Goal: Communication & Community: Answer question/provide support

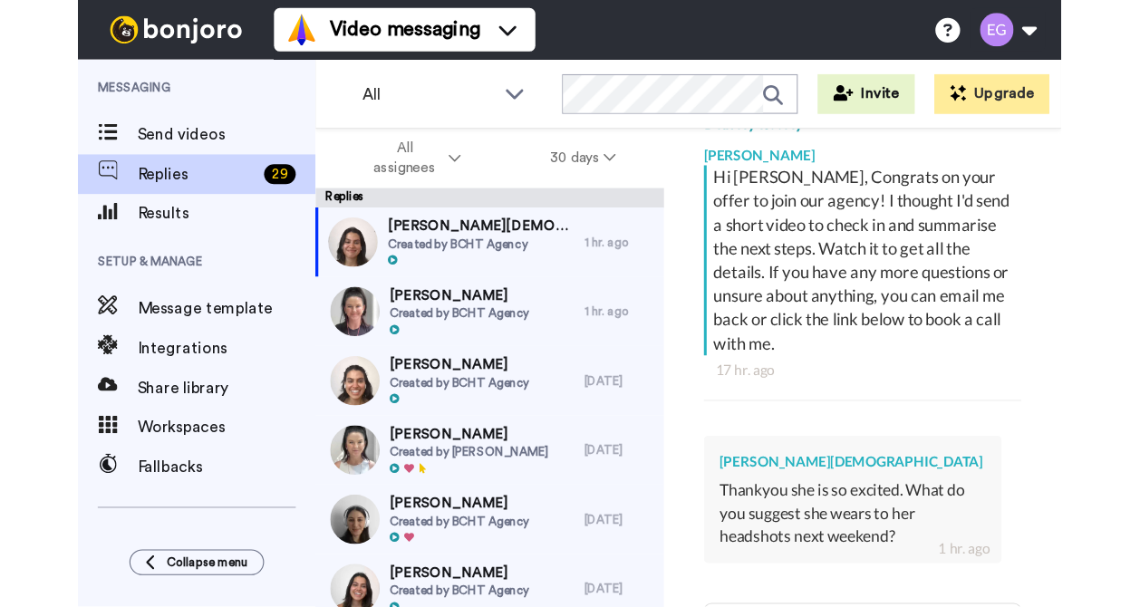
scroll to position [562, 0]
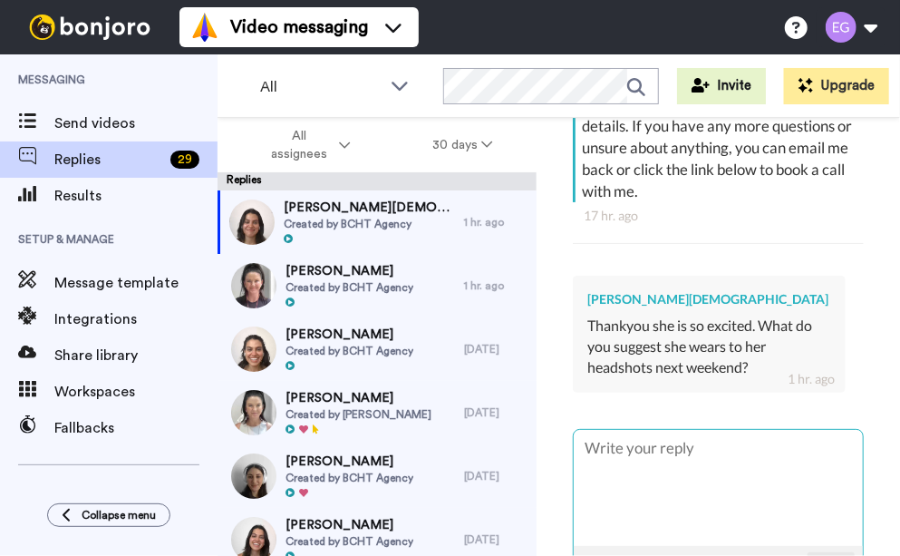
click at [690, 430] on textarea at bounding box center [718, 488] width 289 height 116
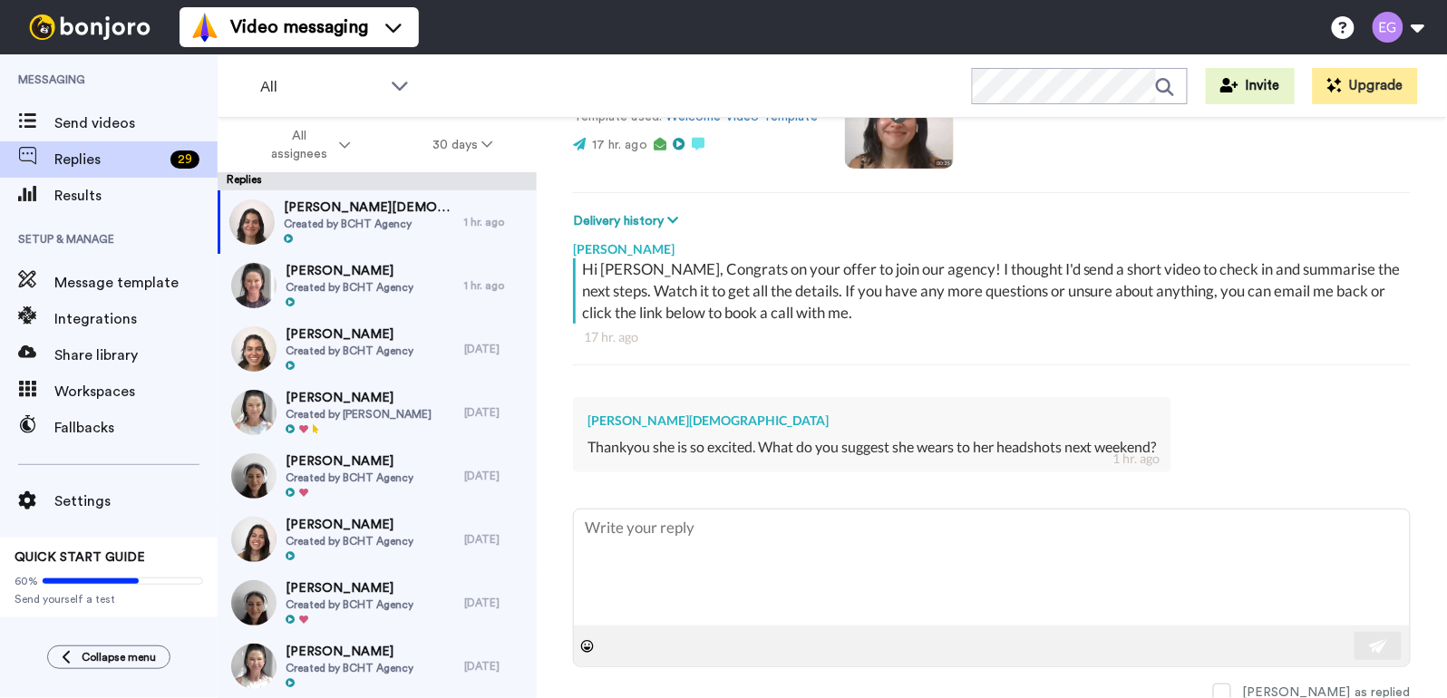
scroll to position [0, 0]
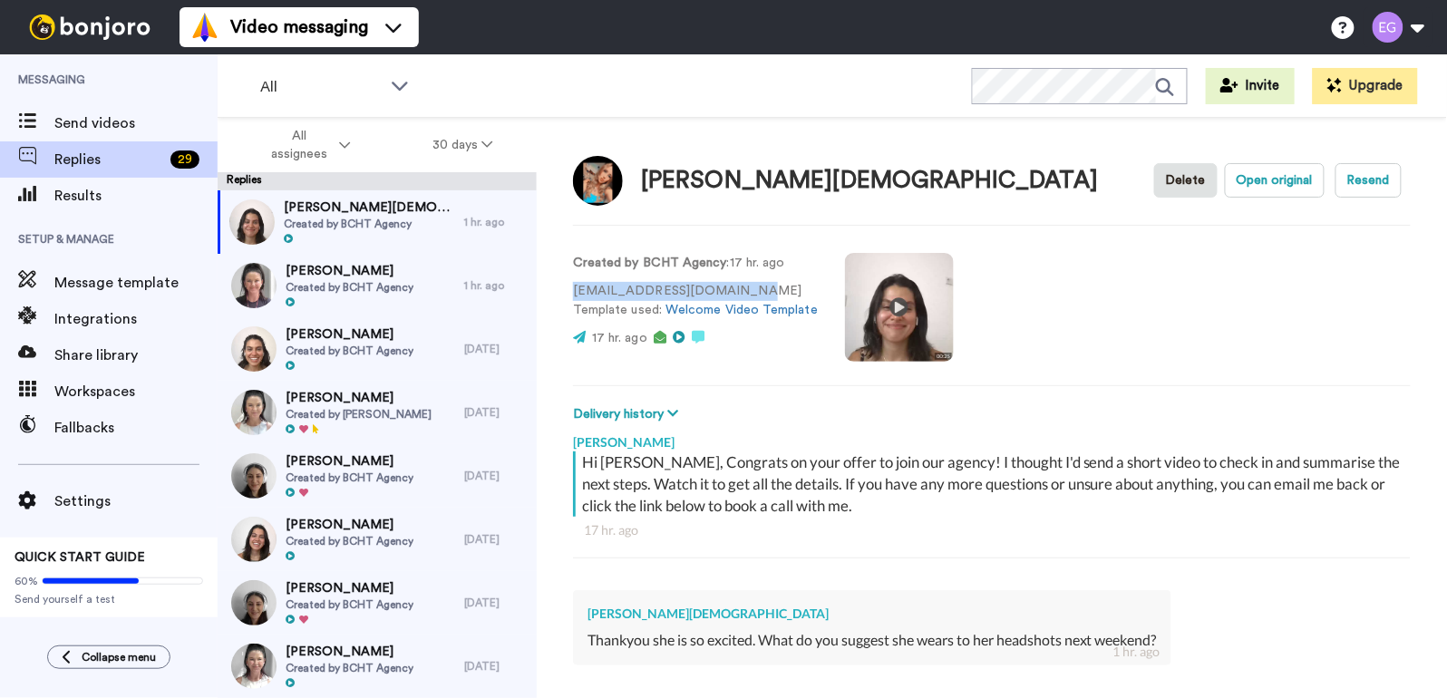
drag, startPoint x: 739, startPoint y: 294, endPoint x: 545, endPoint y: 286, distance: 194.1
click at [545, 286] on div "[PERSON_NAME] Delete Open original Resend Created by BCHT Agency : 17 hr. ago […" at bounding box center [992, 440] width 910 height 644
copy p "[EMAIL_ADDRESS][DOMAIN_NAME]"
type textarea "x"
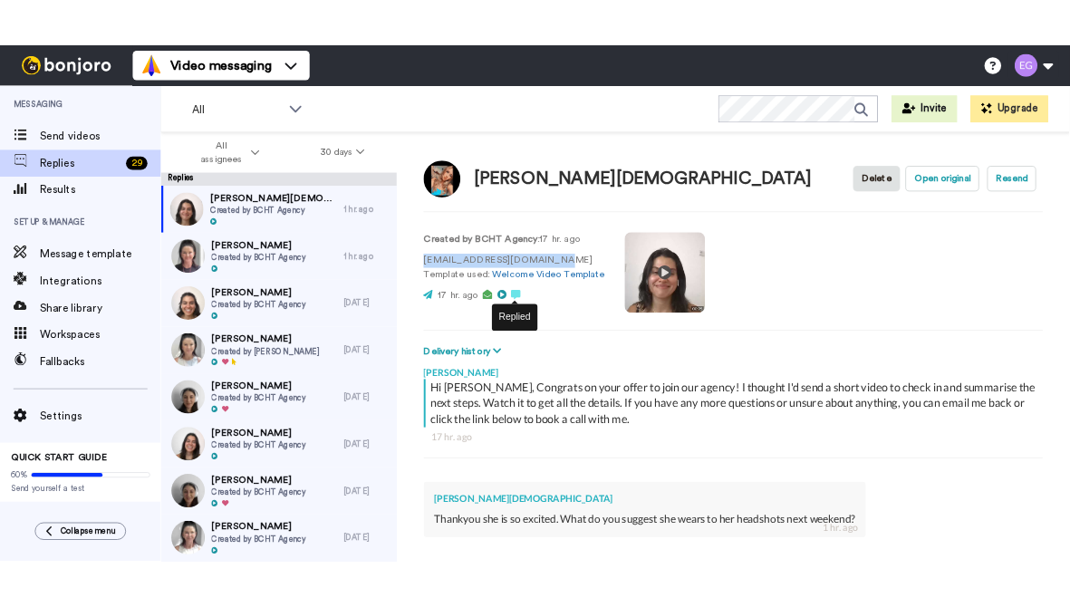
scroll to position [193, 0]
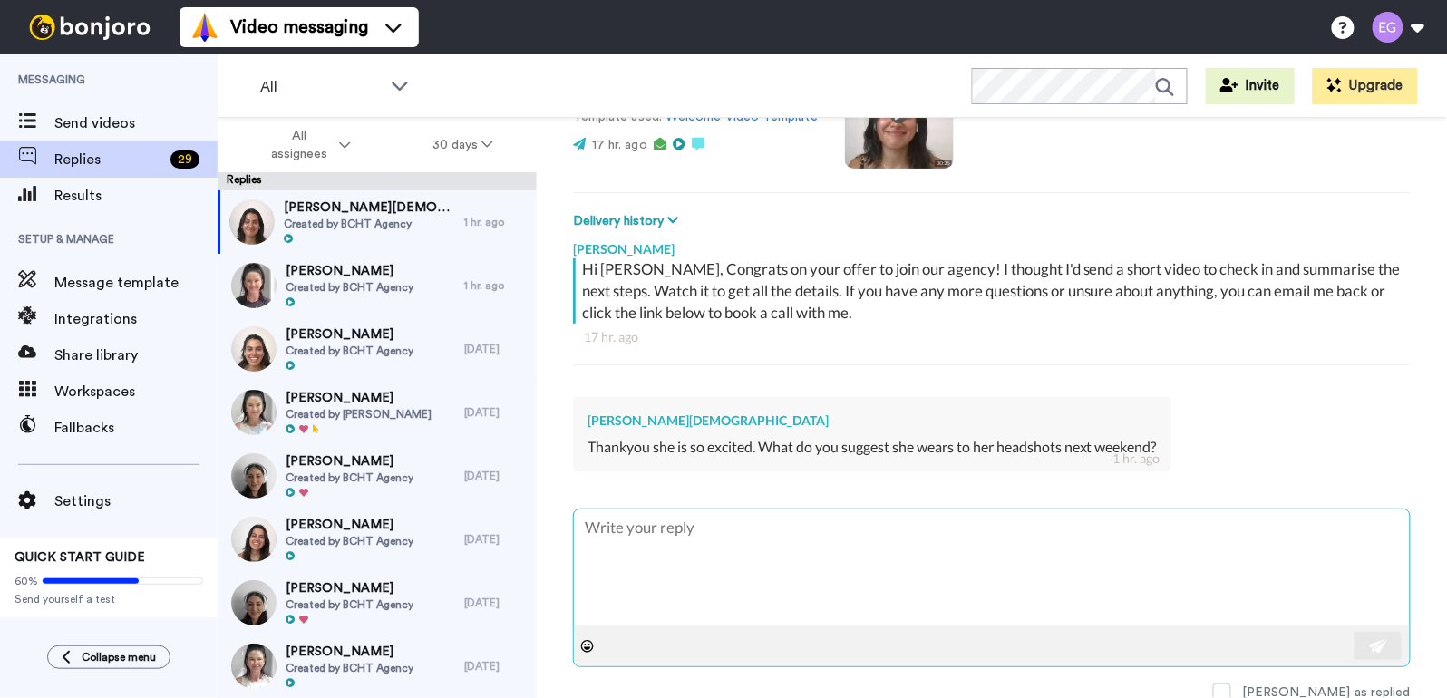
click at [677, 536] on textarea at bounding box center [992, 567] width 836 height 116
type textarea "H"
type textarea "x"
type textarea "Hi"
type textarea "x"
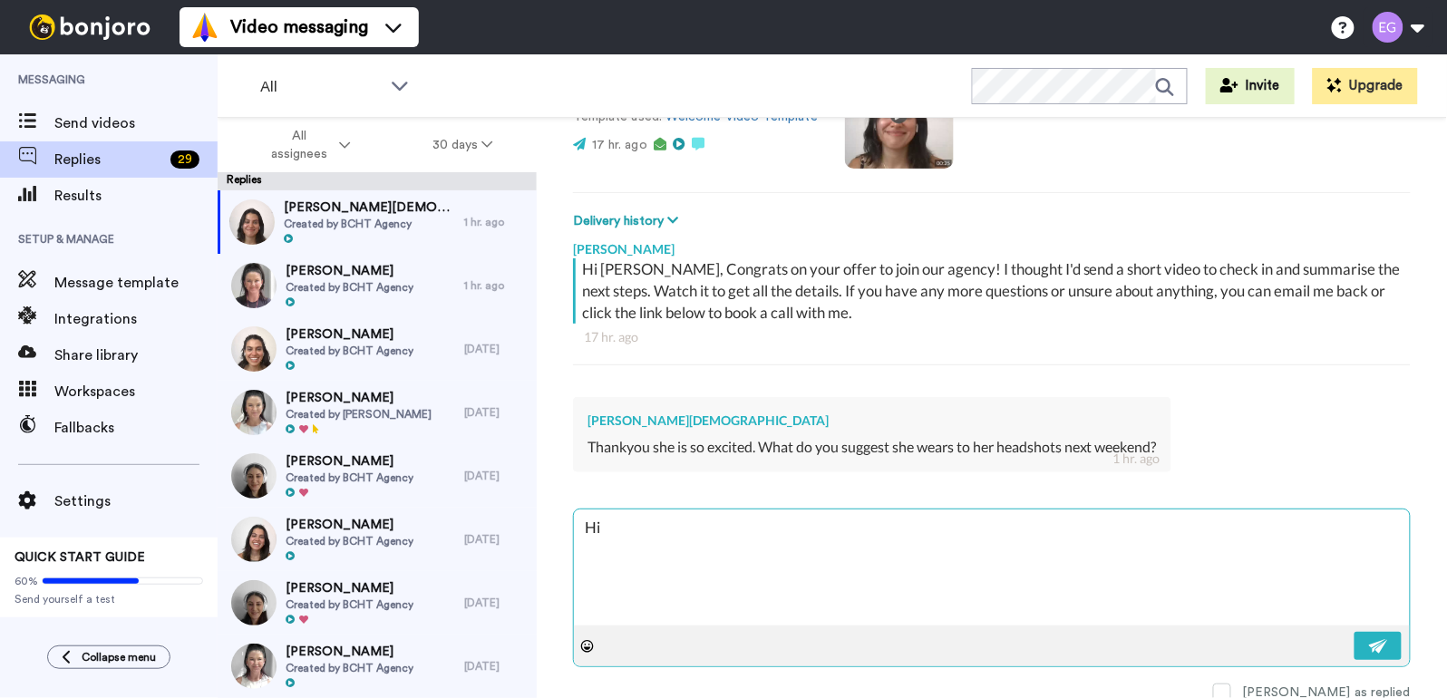
type textarea "Hi"
type textarea "x"
type textarea "Hi M"
type textarea "x"
type textarea "Hi [PERSON_NAME]"
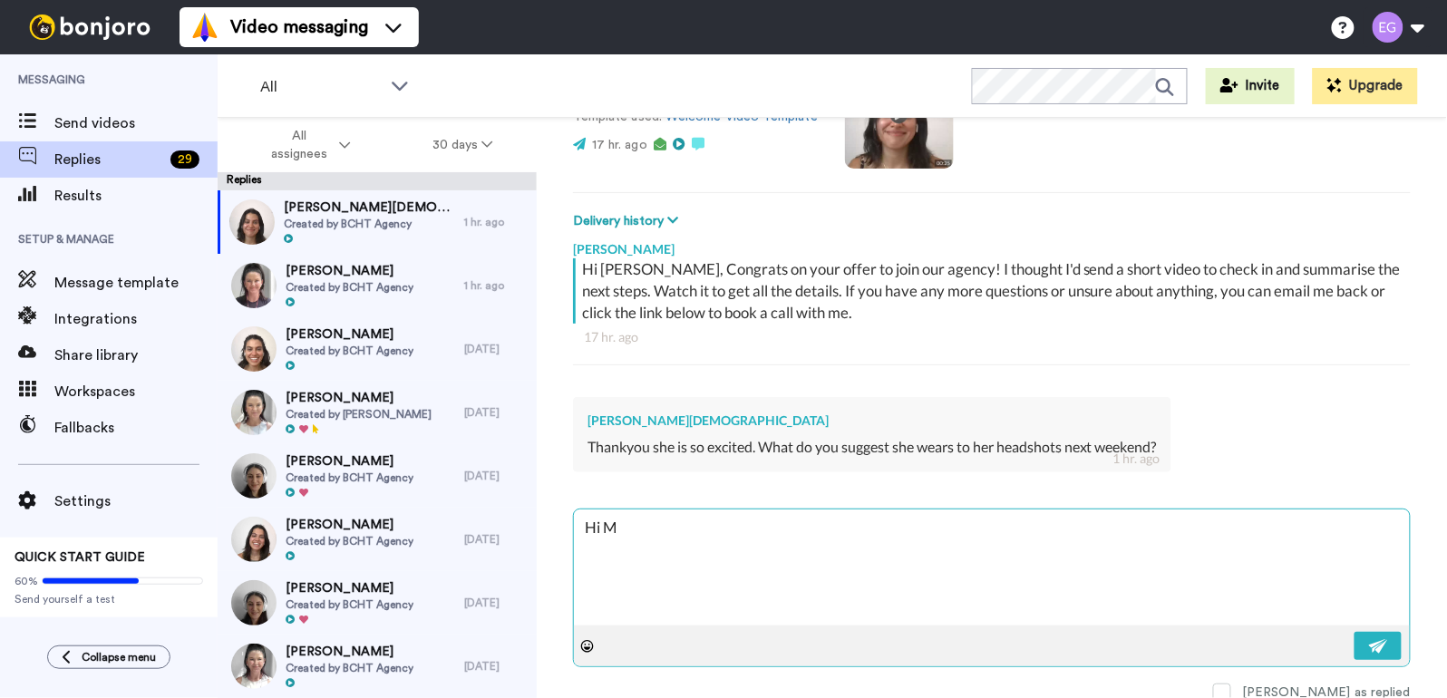
type textarea "x"
type textarea "Hi Mak"
type textarea "x"
type textarea "Hi [PERSON_NAME]"
type textarea "x"
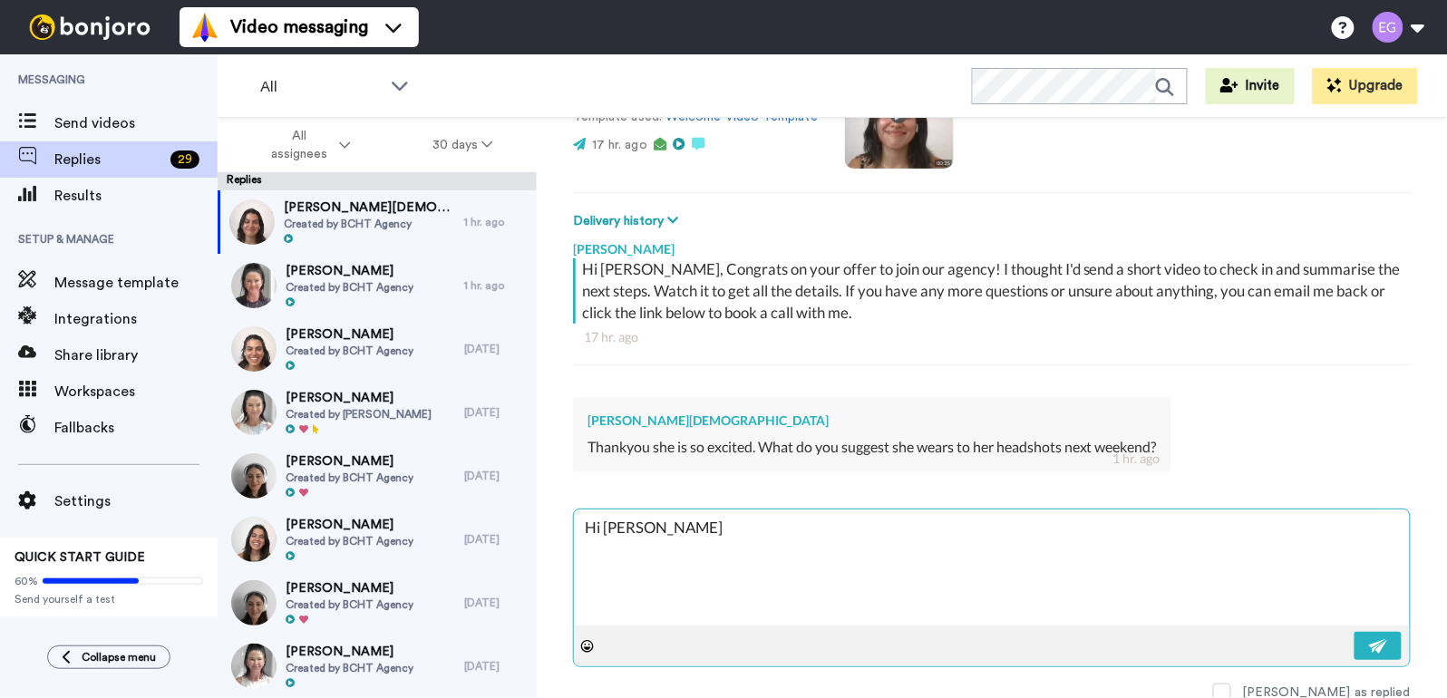
type textarea "Hi [PERSON_NAME]"
type textarea "x"
type textarea "Hi [PERSON_NAME]"
type textarea "x"
type textarea "Hi [PERSON_NAME]"
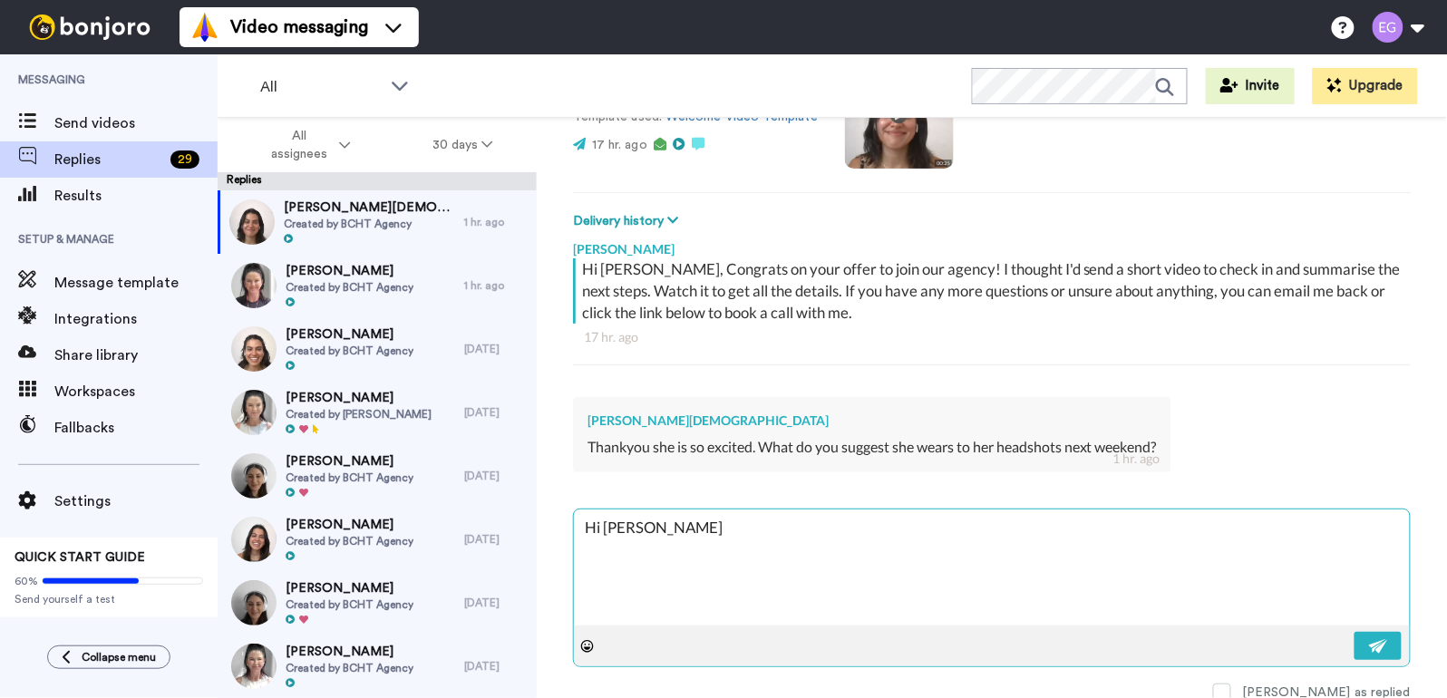
type textarea "x"
type textarea "Hi [PERSON_NAME]"
type textarea "x"
type textarea "Hi [PERSON_NAME]"
type textarea "x"
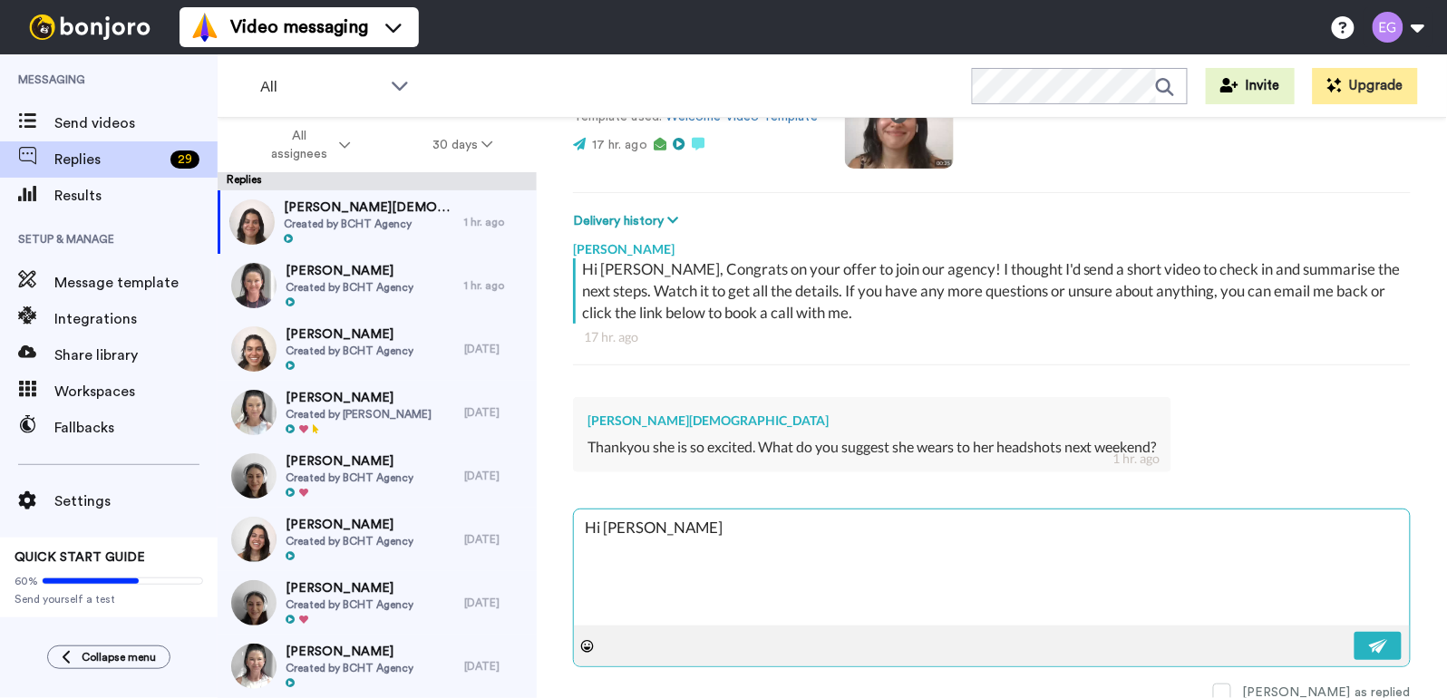
type textarea "Hi [PERSON_NAME],"
type textarea "x"
type textarea "Hi [PERSON_NAME],"
type textarea "x"
type textarea "Hi [PERSON_NAME],"
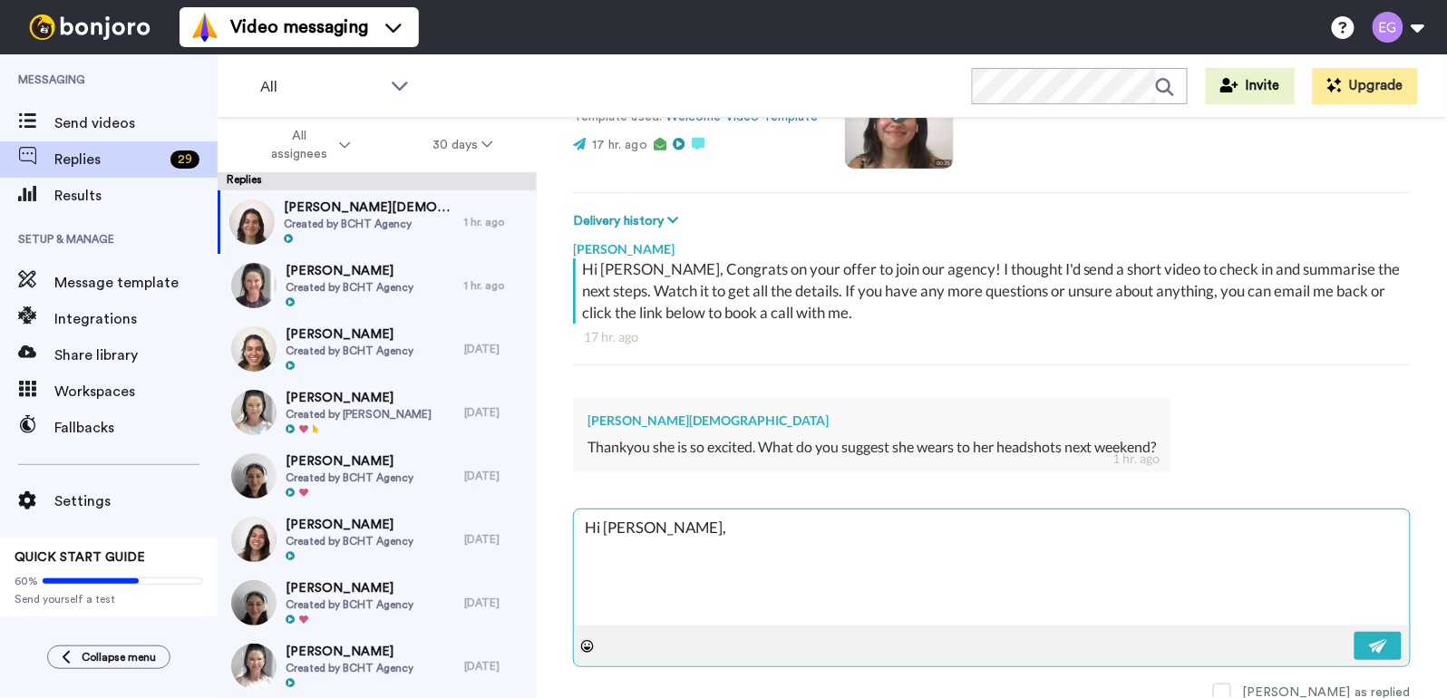
type textarea "x"
type textarea "Hi [PERSON_NAME], I"
type textarea "x"
type textarea "Hi [PERSON_NAME], I"
type textarea "x"
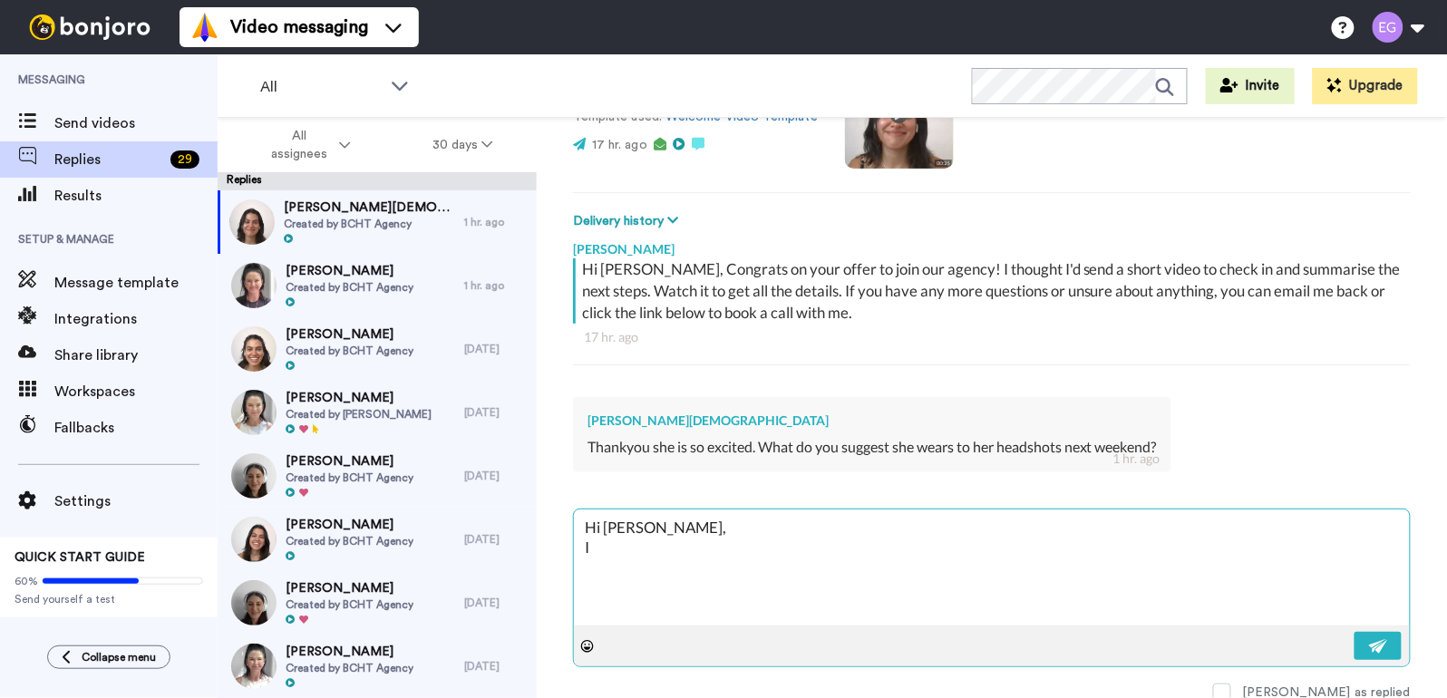
type textarea "Hi [PERSON_NAME], I w"
type textarea "x"
type textarea "Hi [PERSON_NAME], I wo"
type textarea "x"
type textarea "Hi [PERSON_NAME], I wou"
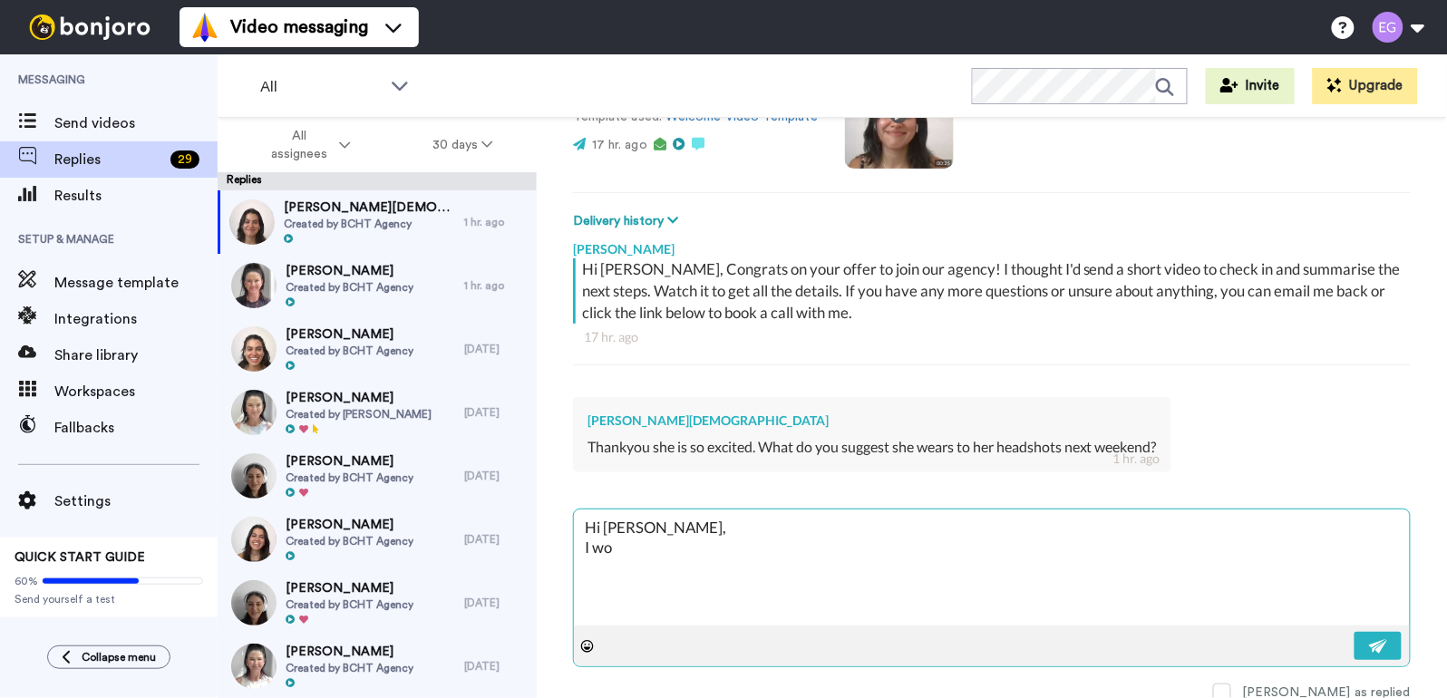
type textarea "x"
type textarea "Hi [PERSON_NAME], I woul"
type textarea "x"
type textarea "Hi [PERSON_NAME], I would"
type textarea "x"
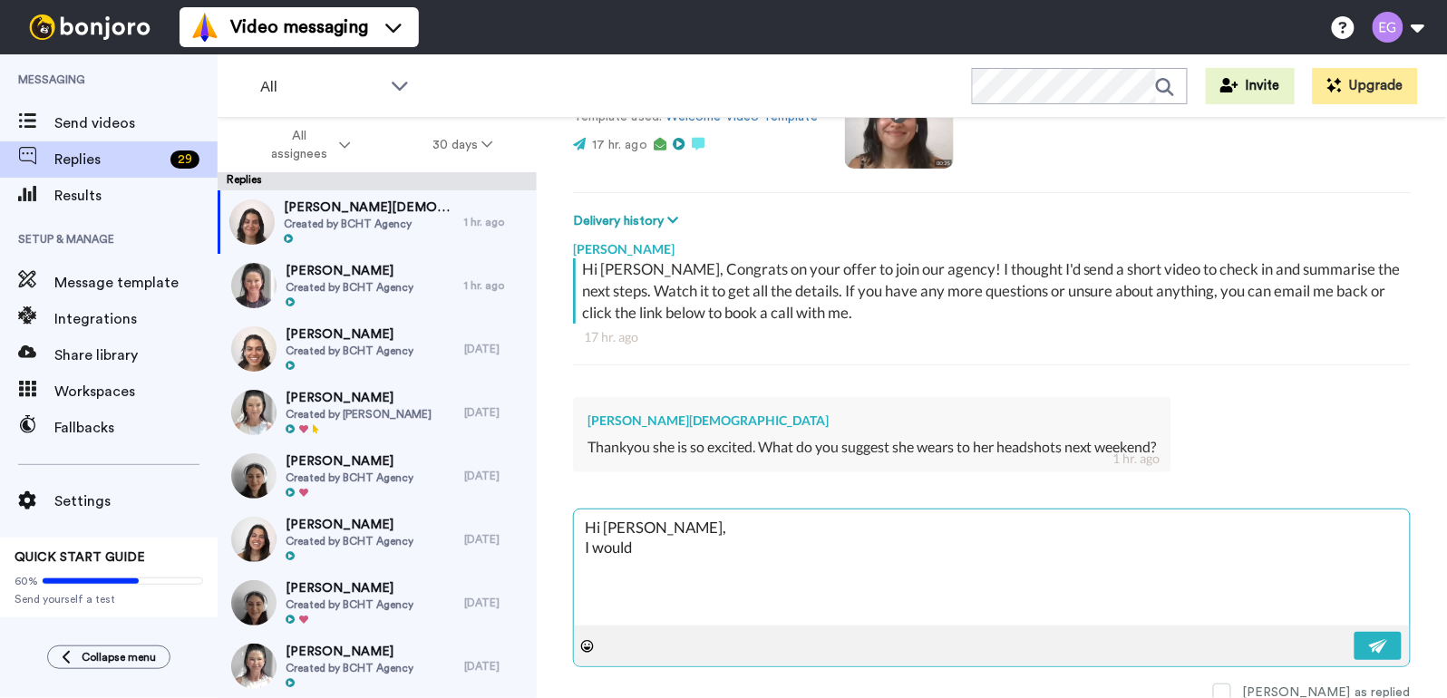
type textarea "Hi [PERSON_NAME], I would"
type textarea "x"
type textarea "Hi [PERSON_NAME], I would s"
type textarea "x"
type textarea "Hi [PERSON_NAME], I would su"
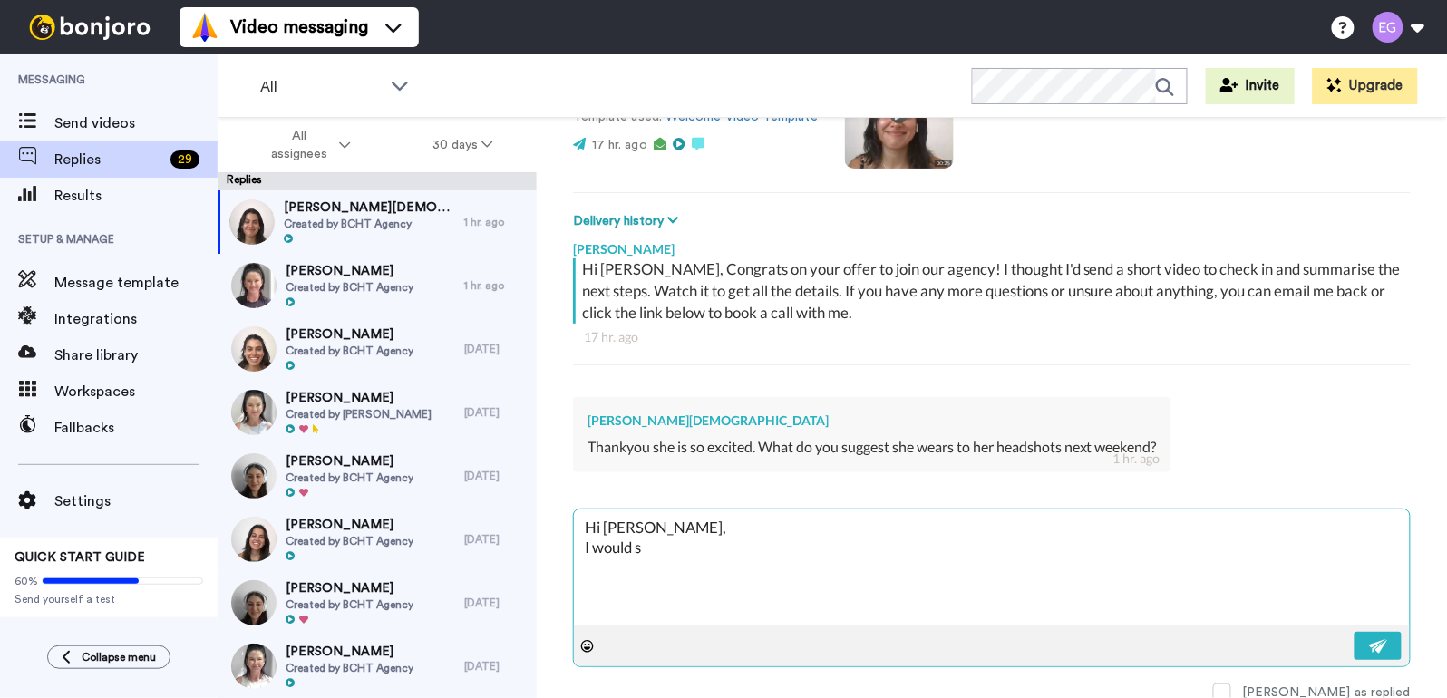
type textarea "x"
type textarea "Hi [PERSON_NAME], I would sug"
type textarea "x"
type textarea "Hi [PERSON_NAME], I would [PERSON_NAME]"
type textarea "x"
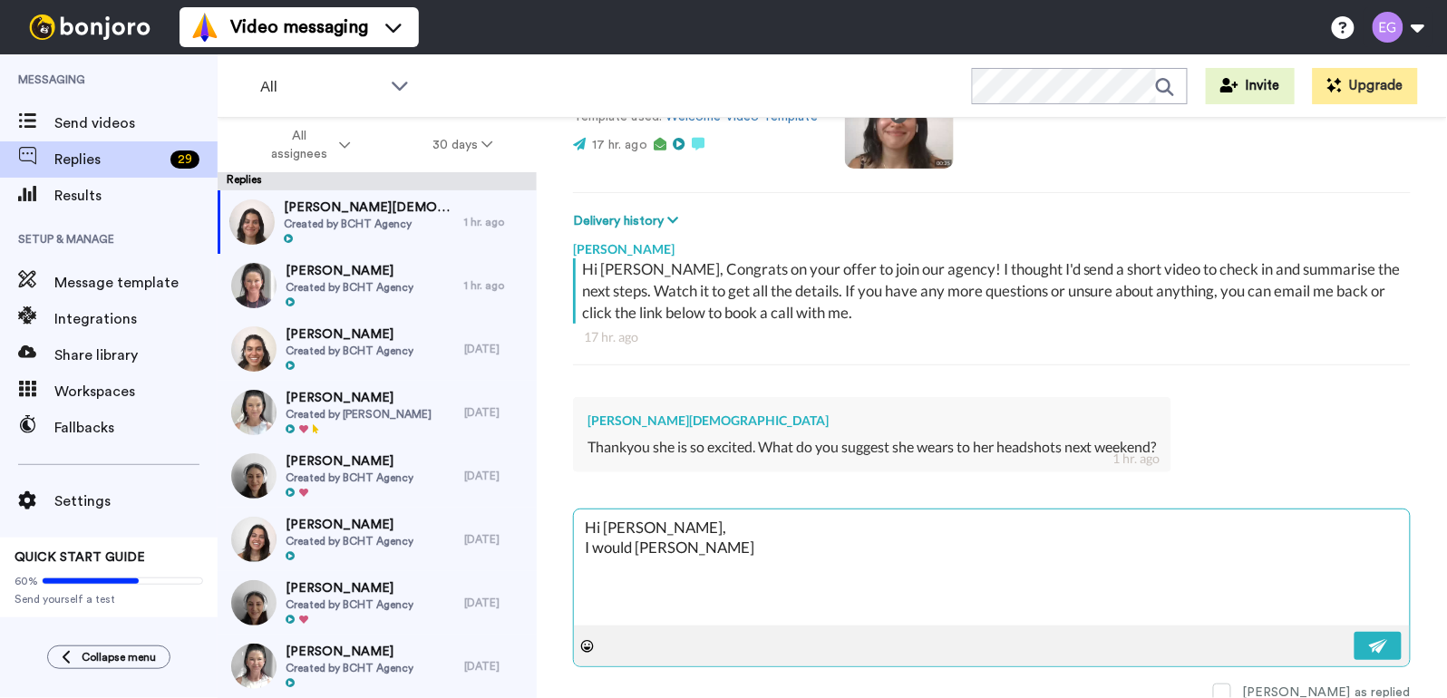
type textarea "Hi [PERSON_NAME], I would sugge"
type textarea "x"
type textarea "Hi [PERSON_NAME], I would sugges"
type textarea "x"
type textarea "Hi [PERSON_NAME], I would suggest"
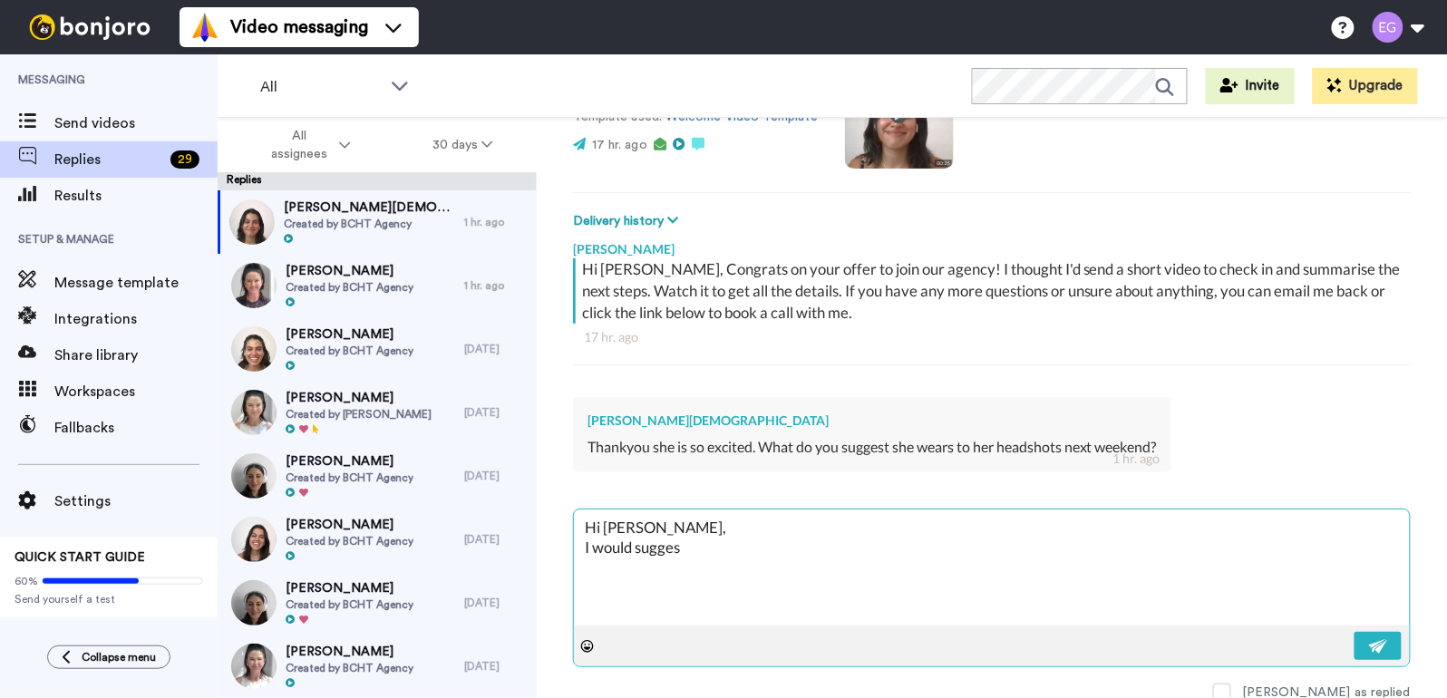
type textarea "x"
type textarea "Hi [PERSON_NAME], I would suggest"
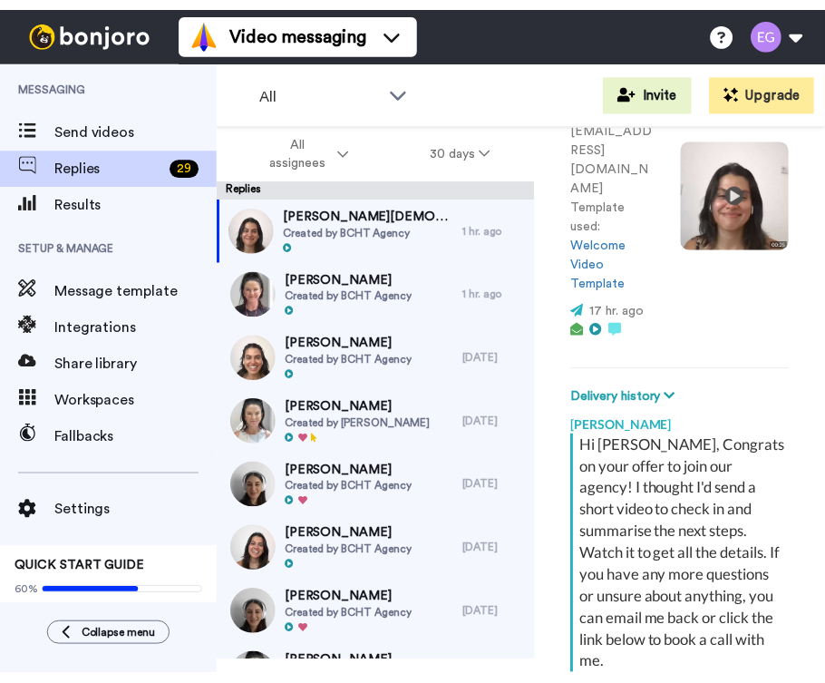
scroll to position [373, 0]
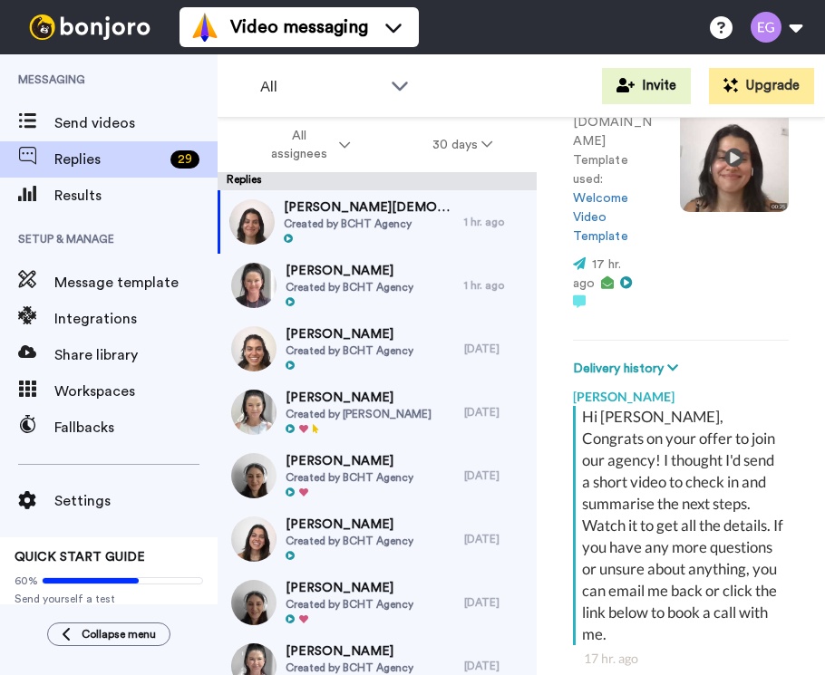
type textarea "x"
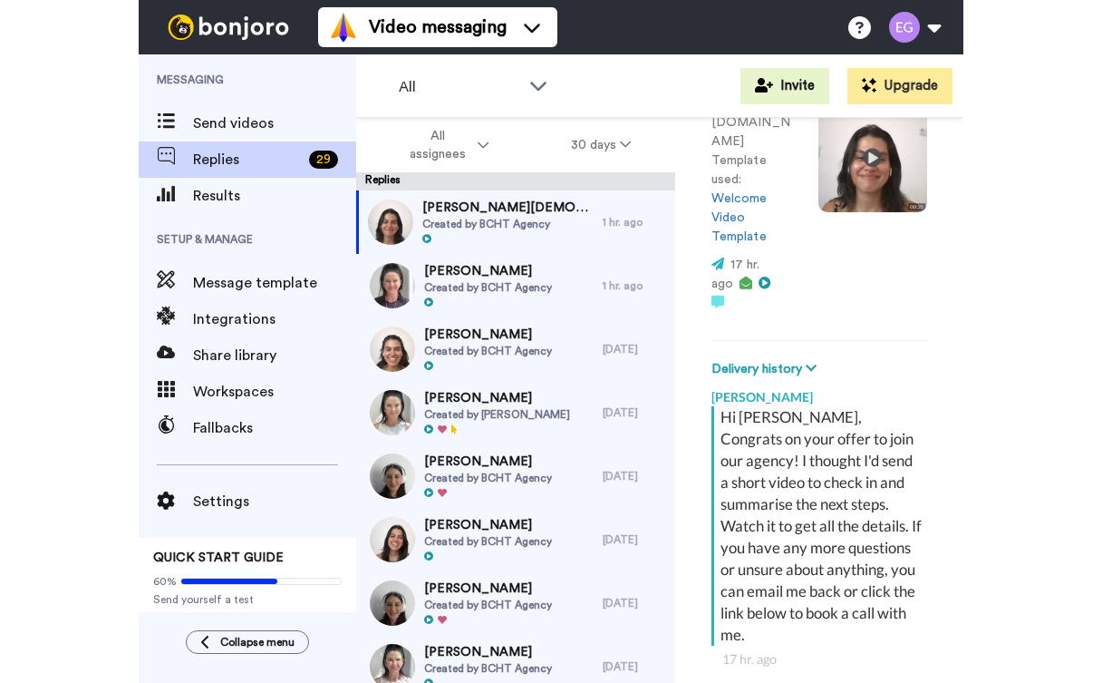
scroll to position [699, 0]
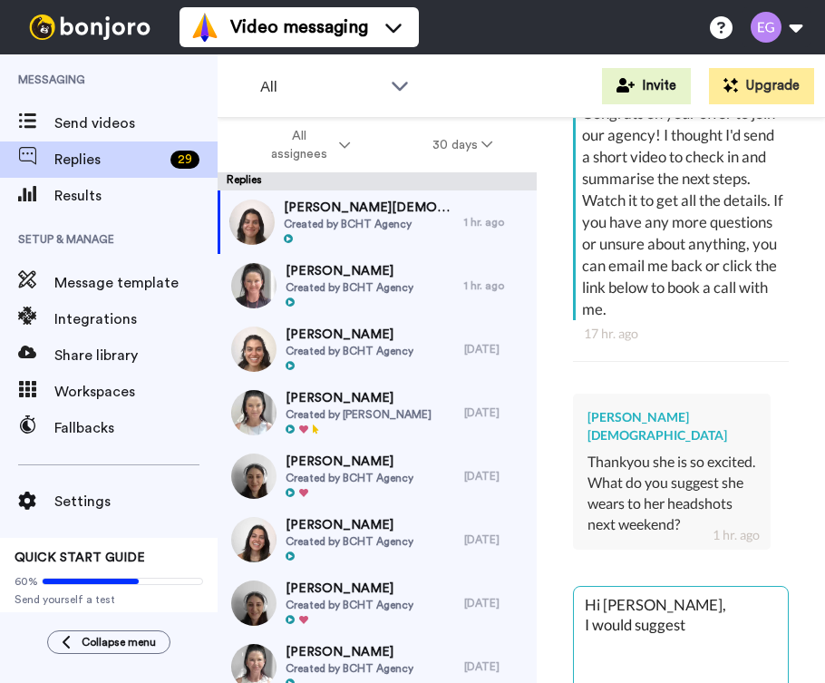
type textarea "Hi [PERSON_NAME], I would suggest c"
type textarea "x"
type textarea "Hi [PERSON_NAME], I would suggest co"
type textarea "x"
type textarea "Hi [PERSON_NAME], I would suggest col"
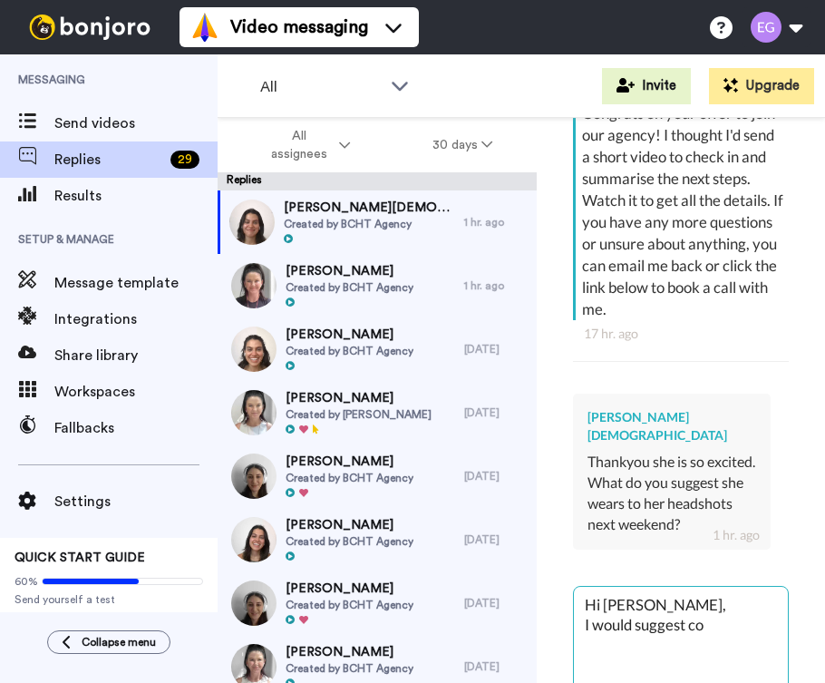
type textarea "x"
type textarea "Hi [PERSON_NAME], I would suggest colo"
type textarea "x"
type textarea "Hi [PERSON_NAME], I would suggest colou"
type textarea "x"
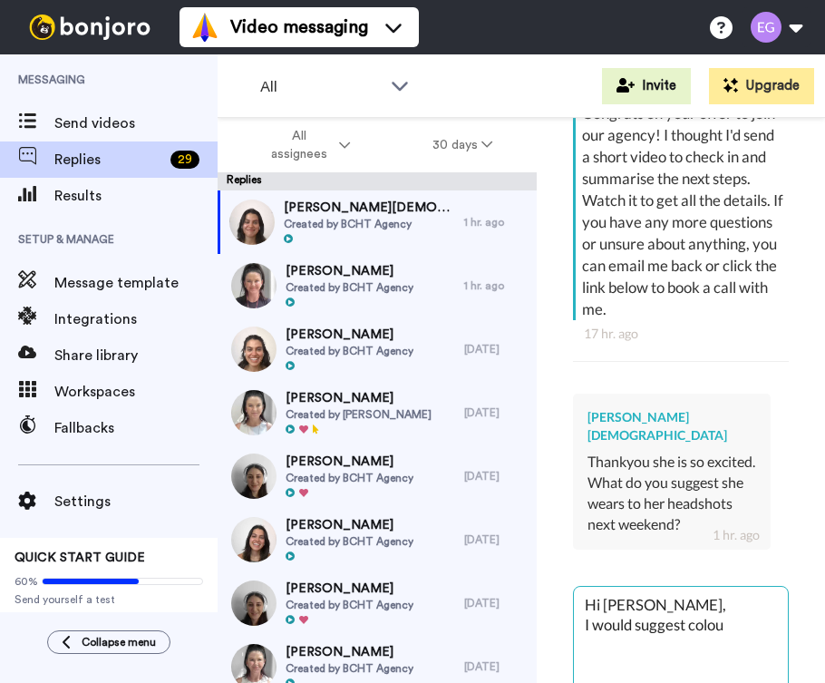
type textarea "Hi [PERSON_NAME], I would suggest colo"
type textarea "x"
type textarea "Hi [PERSON_NAME], I would suggest color"
type textarea "x"
type textarea "Hi [PERSON_NAME], I would suggest colors"
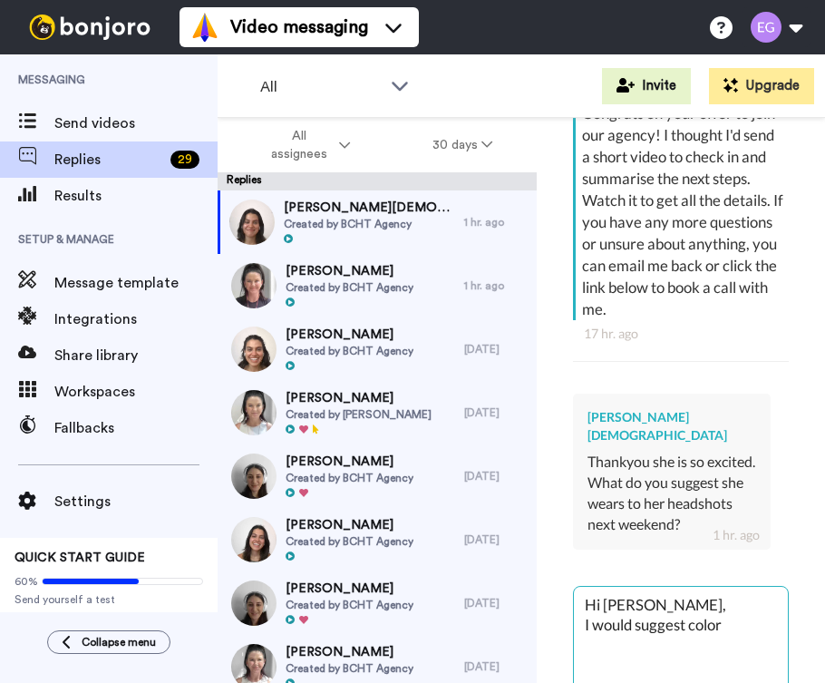
type textarea "x"
type textarea "Hi [PERSON_NAME], I would suggest colors"
type textarea "x"
type textarea "Hi [PERSON_NAME], I would suggest colors t"
type textarea "x"
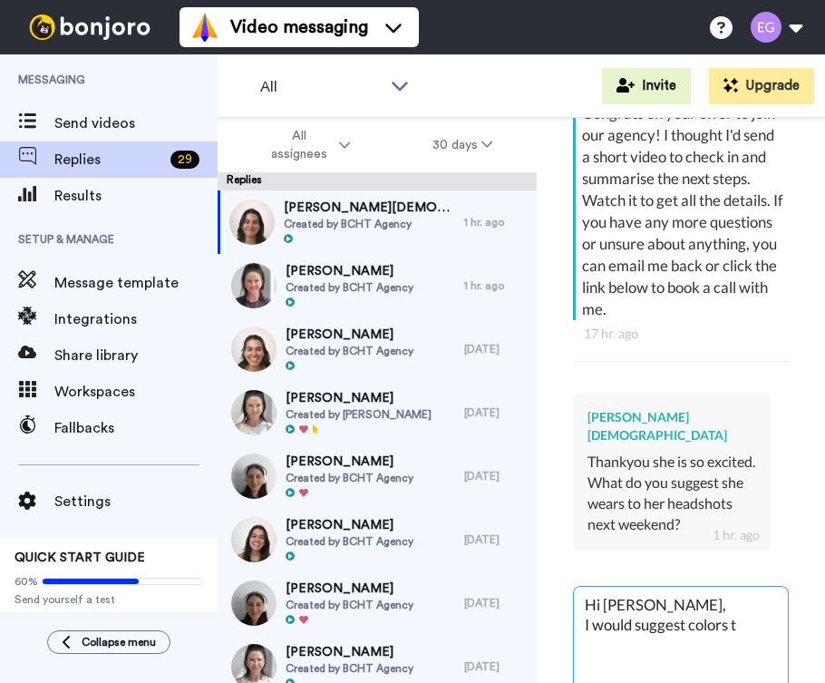
type textarea "Hi [PERSON_NAME], I would suggest colors th"
type textarea "x"
type textarea "Hi [PERSON_NAME], I would suggest colors tha"
type textarea "x"
type textarea "Hi [PERSON_NAME], I would suggest colors that"
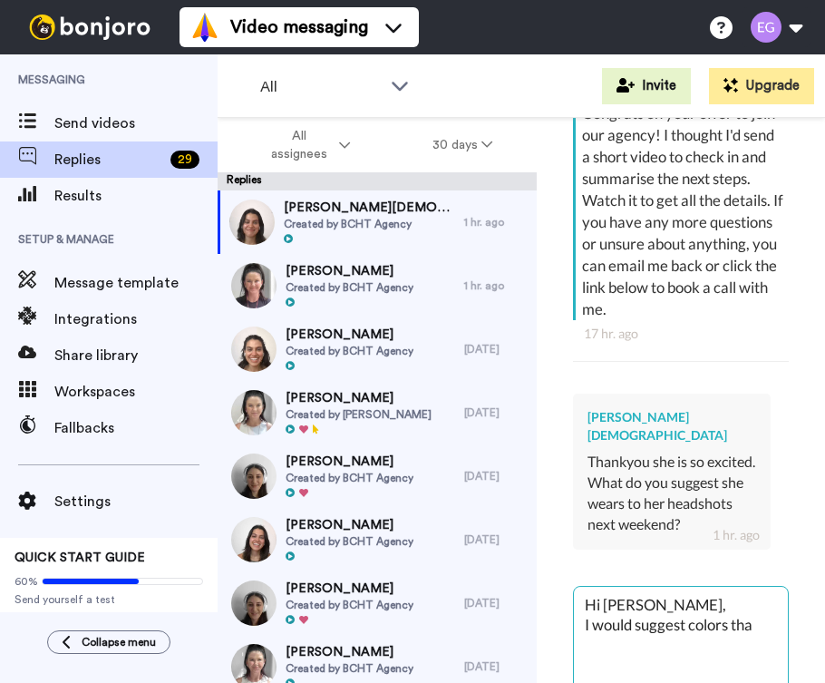
type textarea "x"
type textarea "Hi [PERSON_NAME], I would suggest colors that"
type textarea "x"
type textarea "Hi [PERSON_NAME], I would suggest colors that c"
type textarea "x"
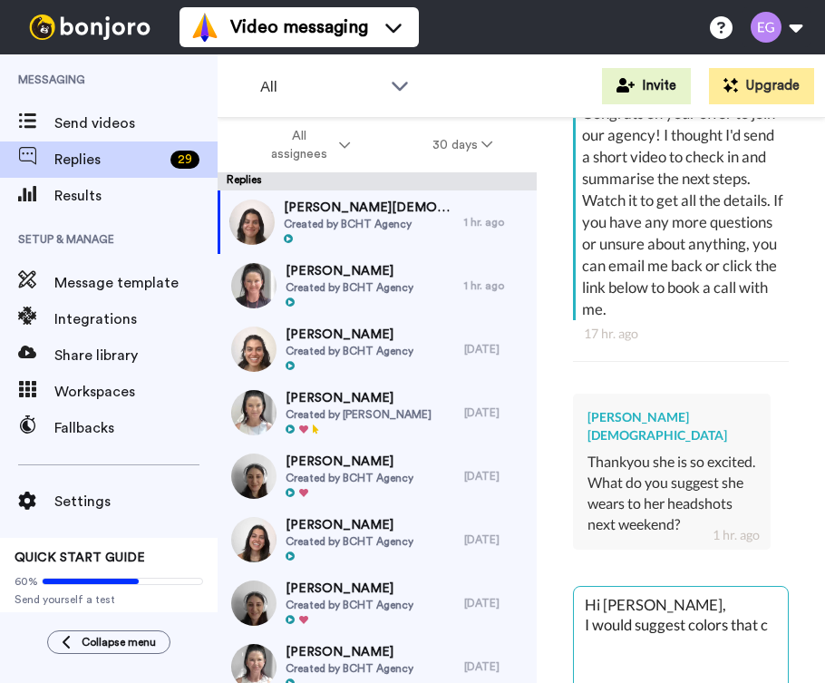
type textarea "Hi [PERSON_NAME], I would suggest colors that co"
type textarea "x"
type textarea "Hi [PERSON_NAME], I would suggest colors that com"
type textarea "x"
type textarea "Hi [PERSON_NAME], I would suggest colors that comp"
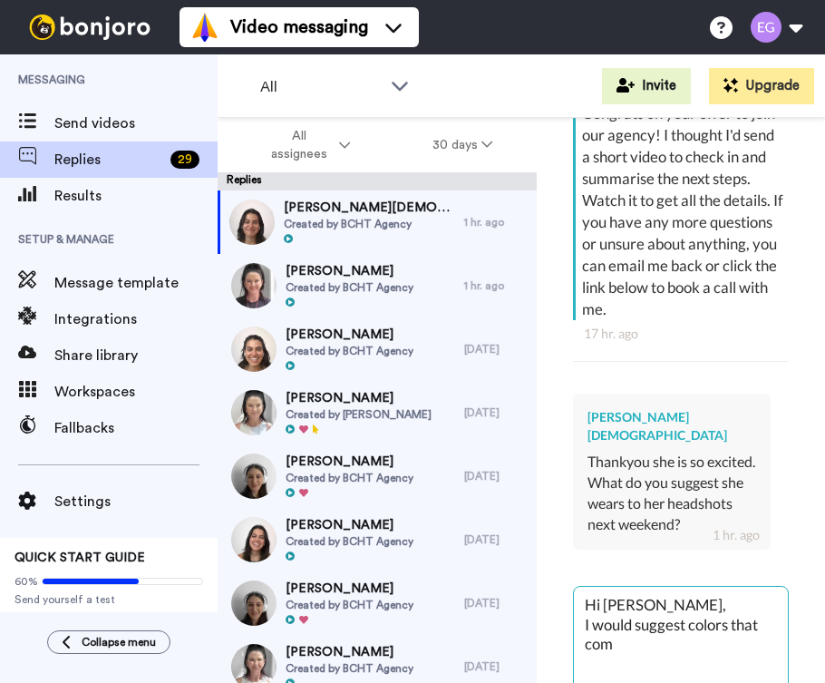
type textarea "x"
type textarea "Hi [PERSON_NAME], I would suggest colors that compl"
type textarea "x"
type textarea "Hi [PERSON_NAME], I would suggest colors that compli"
type textarea "x"
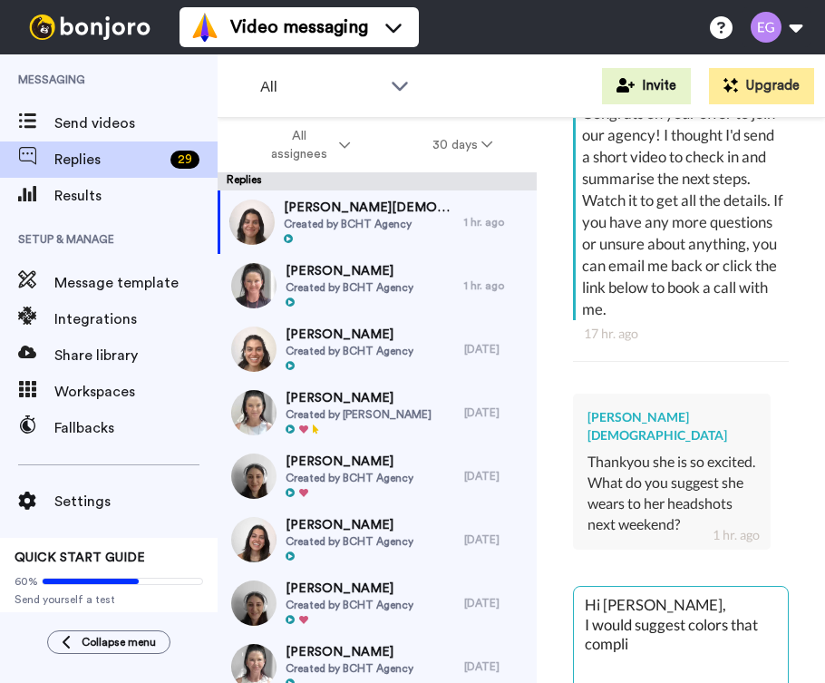
type textarea "Hi [PERSON_NAME], I would suggest colors that complim"
type textarea "x"
type textarea "Hi [PERSON_NAME], I would suggest colors that complime"
type textarea "x"
type textarea "Hi [PERSON_NAME], I would suggest colors that complimen"
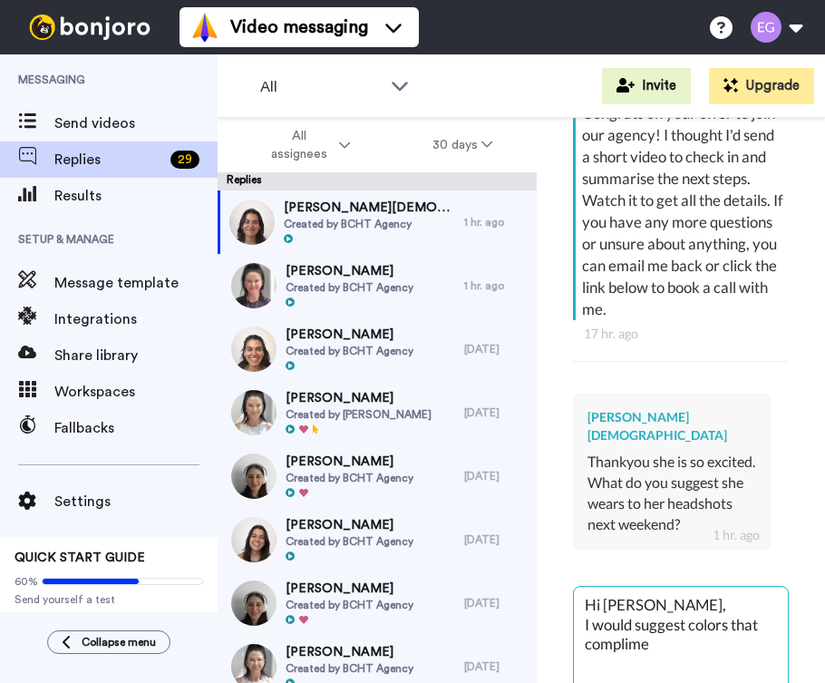
type textarea "x"
type textarea "Hi [PERSON_NAME], I would suggest colors that compliment"
type textarea "x"
type textarea "Hi [PERSON_NAME], I would suggest colors that compliment"
type textarea "x"
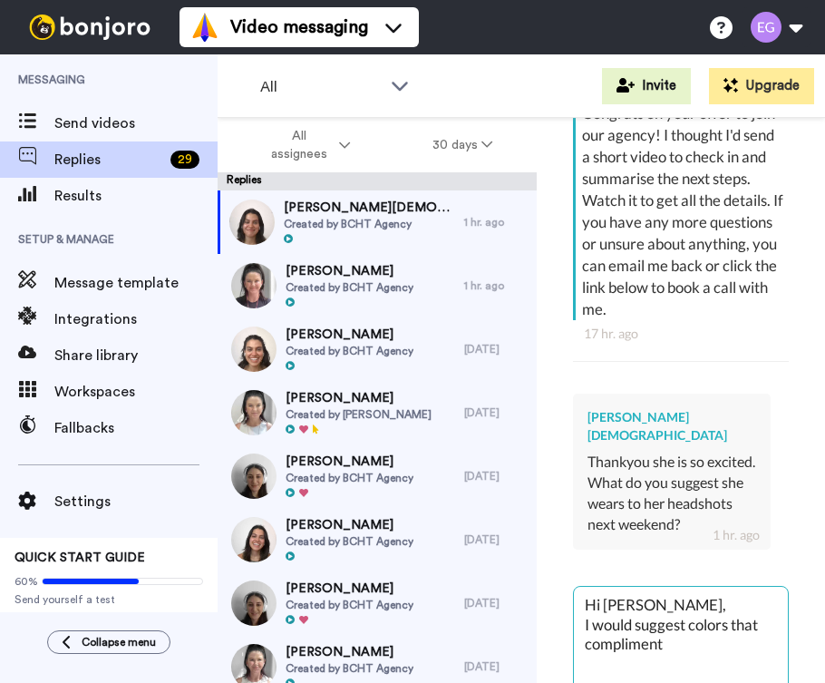
type textarea "Hi [PERSON_NAME], I would suggest colors that compliment h"
type textarea "x"
type textarea "Hi [PERSON_NAME], I would suggest colors that compliment he"
type textarea "x"
type textarea "Hi [PERSON_NAME], I would suggest colors that compliment her"
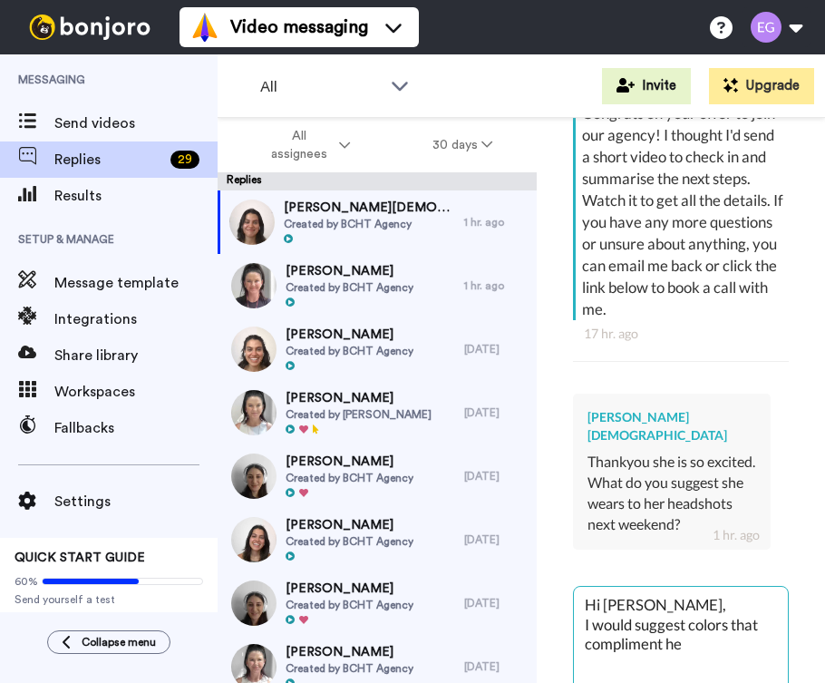
type textarea "x"
type textarea "Hi [PERSON_NAME], I would suggest colors that compliment her."
type textarea "x"
type textarea "Hi [PERSON_NAME], I would suggest colors that compliment her."
type textarea "x"
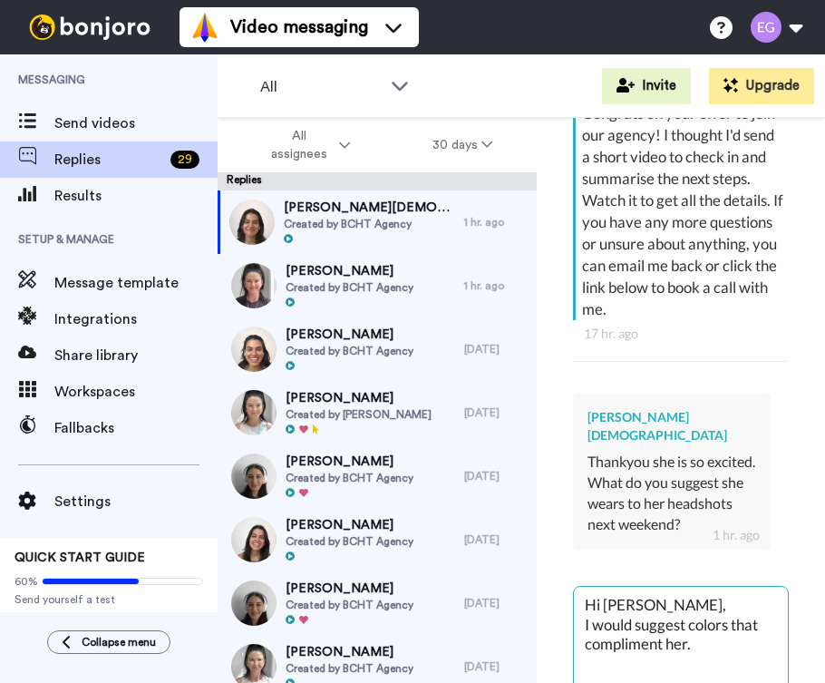
type textarea "Hi [PERSON_NAME], I would suggest colors that compliment her. B"
type textarea "x"
type textarea "Hi [PERSON_NAME], I would suggest colors that compliment her. Be"
type textarea "x"
type textarea "Hi [PERSON_NAME], I would suggest colors that compliment her. B"
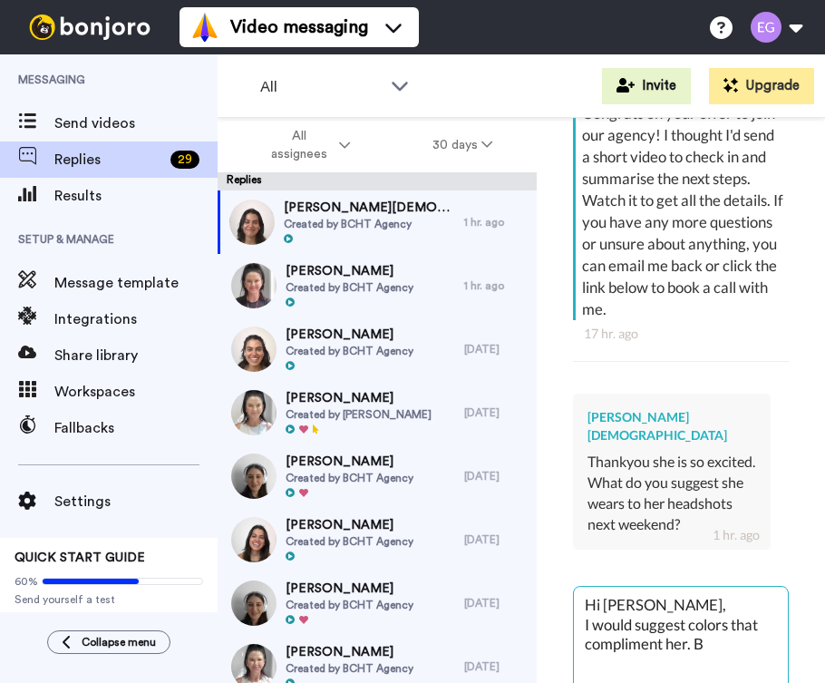
type textarea "x"
type textarea "Hi [PERSON_NAME], I would suggest colors that compliment her."
type textarea "x"
type textarea "Hi [PERSON_NAME], I would suggest colors that compliment her. H"
type textarea "x"
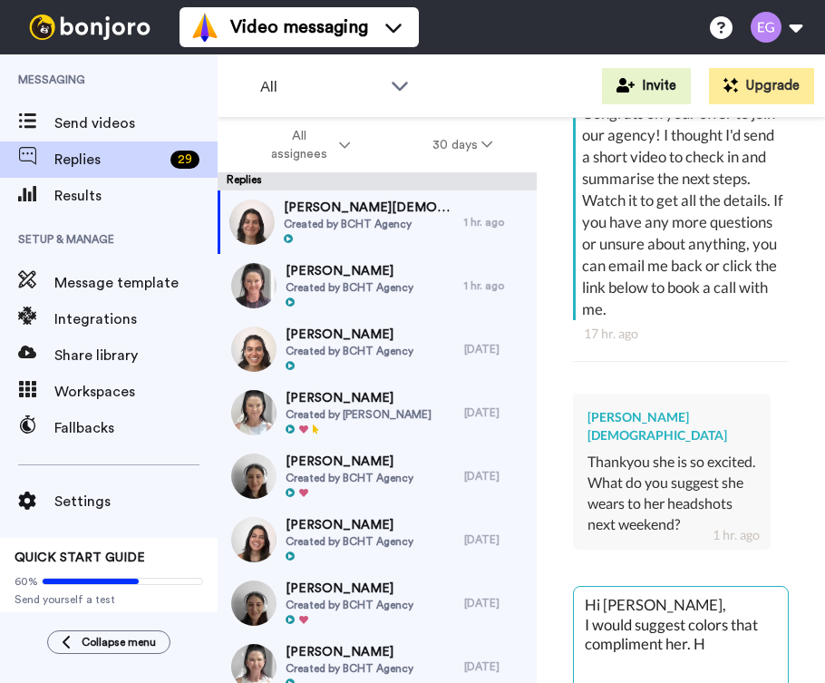
type textarea "Hi [PERSON_NAME], I would suggest colors that compliment her. Ha"
type textarea "x"
type textarea "Hi [PERSON_NAME], I would suggest colors that compliment her. Hav"
type textarea "x"
type textarea "Hi [PERSON_NAME], I would suggest colors that compliment her. Have"
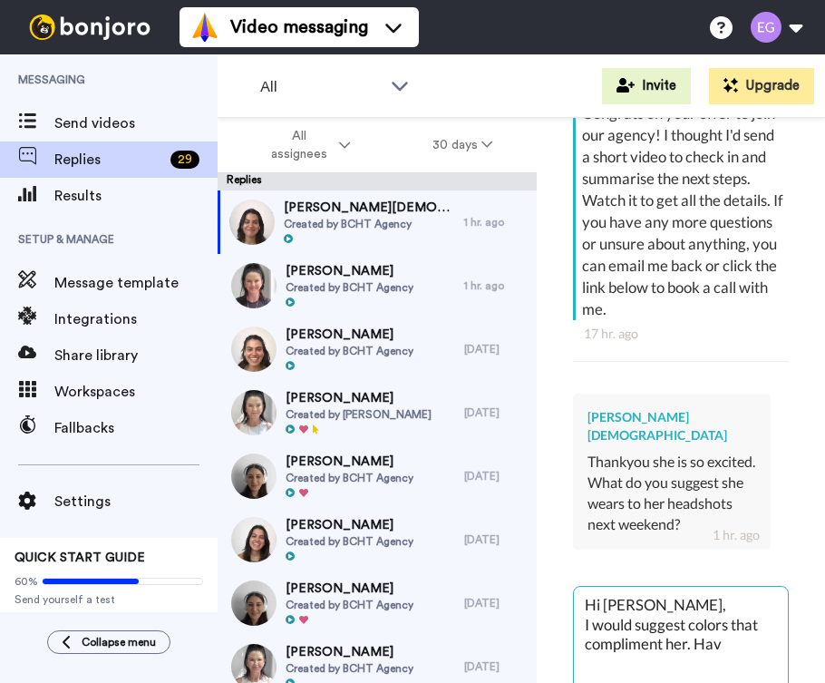
type textarea "x"
type textarea "Hi [PERSON_NAME], I would suggest colors that compliment her. Have"
type textarea "x"
type textarea "Hi [PERSON_NAME], I would suggest colors that compliment her. Have b"
type textarea "x"
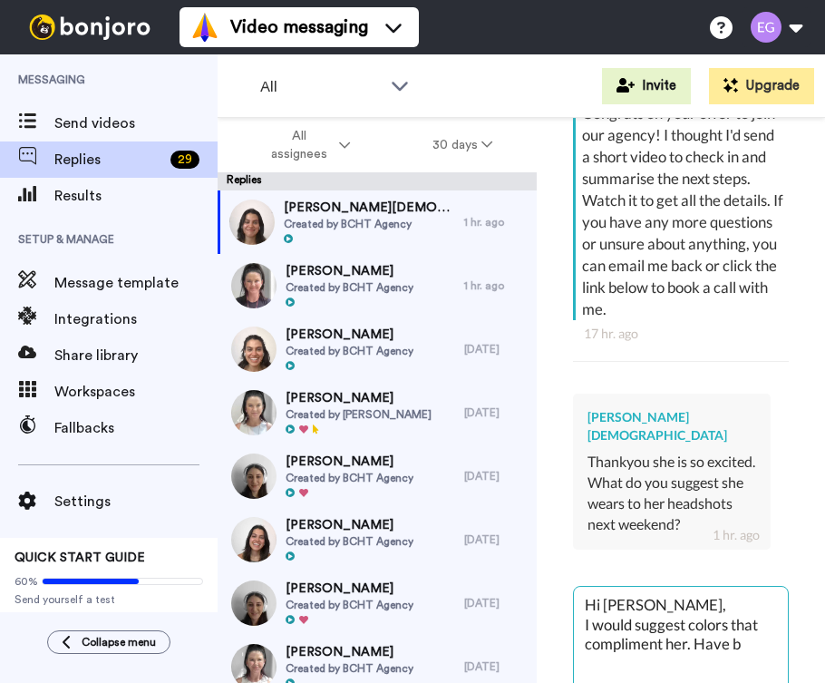
type textarea "Hi [PERSON_NAME], I would suggest colors that compliment her. Have ba"
type textarea "x"
type textarea "Hi [PERSON_NAME], I would suggest colors that compliment her. Have bac"
type textarea "x"
type textarea "Hi [PERSON_NAME], I would suggest colors that compliment her. Have back"
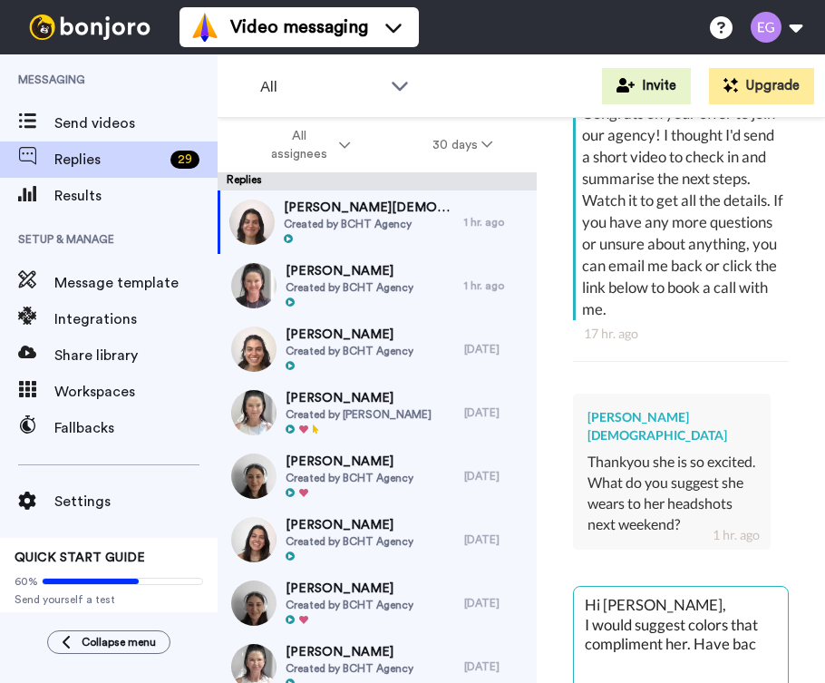
type textarea "x"
type textarea "Hi [PERSON_NAME], I would suggest colors that compliment her. Have backu"
type textarea "x"
type textarea "Hi [PERSON_NAME], I would suggest colors that compliment her. Have backup"
type textarea "x"
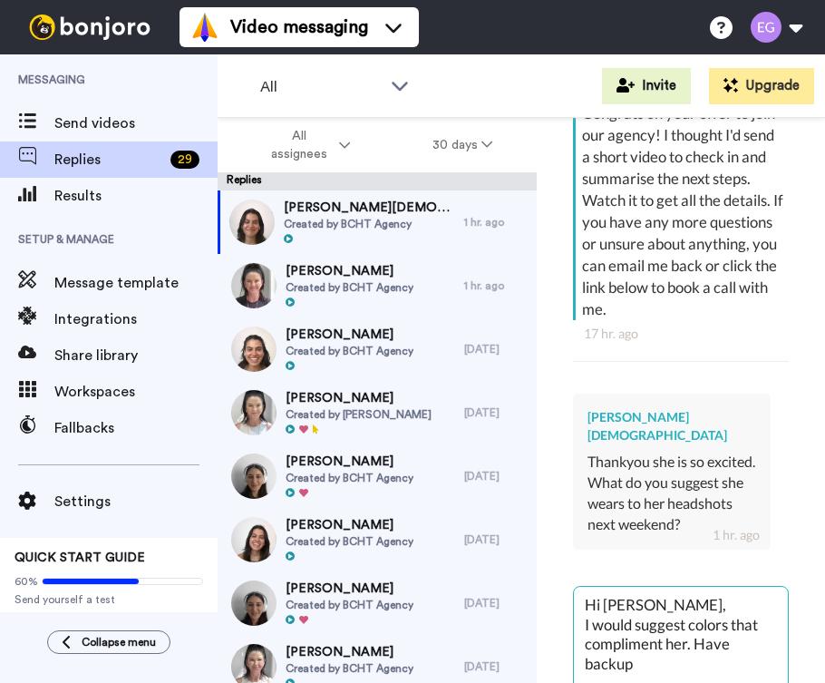
type textarea "Hi [PERSON_NAME], I would suggest colors that compliment her. Have backup"
type textarea "x"
type textarea "Hi [PERSON_NAME], I would suggest colors that compliment her. Have backup o"
type textarea "x"
type textarea "Hi [PERSON_NAME], I would suggest colors that compliment her. Have backup ou"
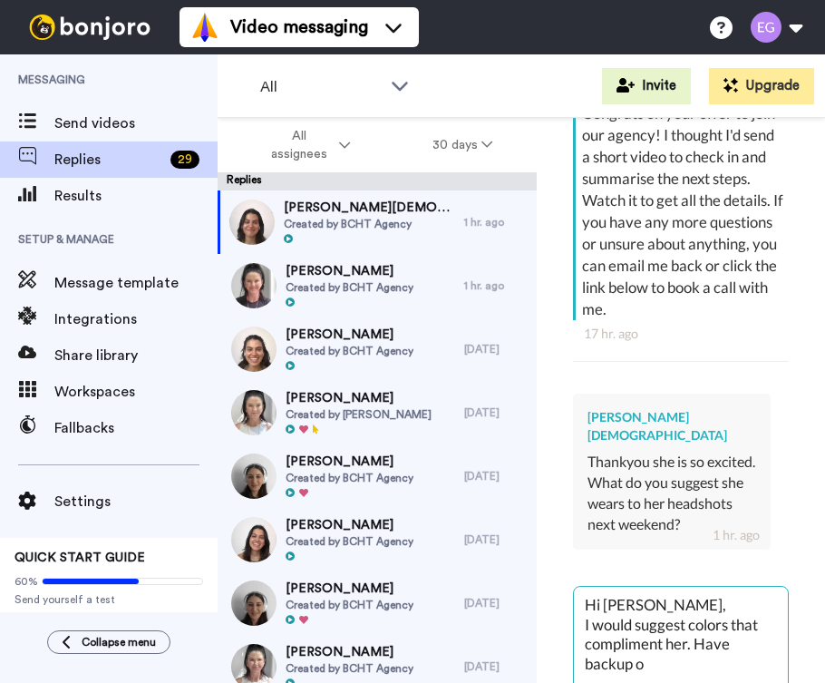
type textarea "x"
type textarea "Hi [PERSON_NAME], I would suggest colors that compliment her. Have backup out"
type textarea "x"
type textarea "Hi [PERSON_NAME], I would suggest colors that compliment her. Have backup outd"
type textarea "x"
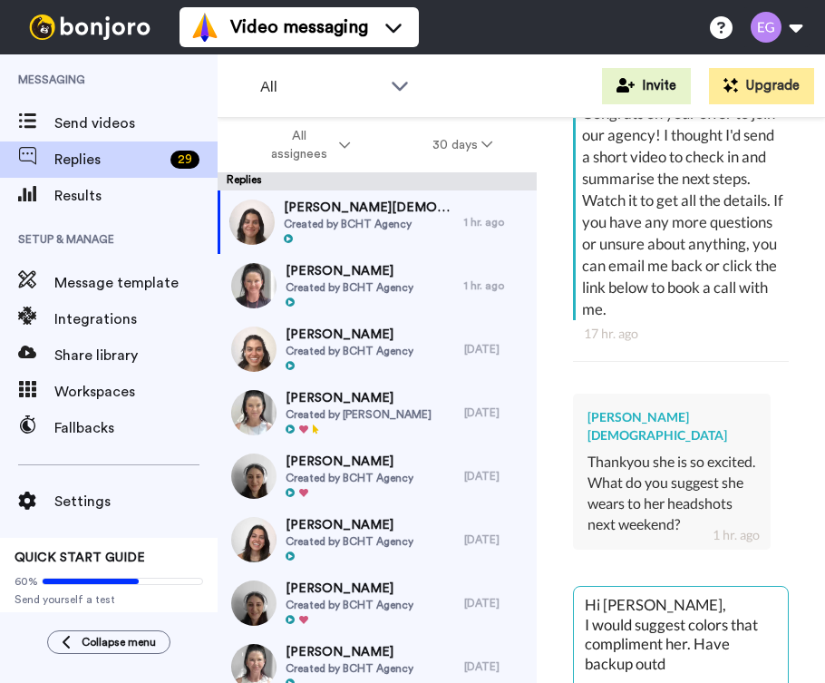
type textarea "Hi [PERSON_NAME], I would suggest colors that compliment her. Have backup outdi"
type textarea "x"
type textarea "Hi [PERSON_NAME], I would suggest colors that compliment her. Have backup outdit"
type textarea "x"
type textarea "Hi [PERSON_NAME], I would suggest colors that compliment her. Have backup outdit"
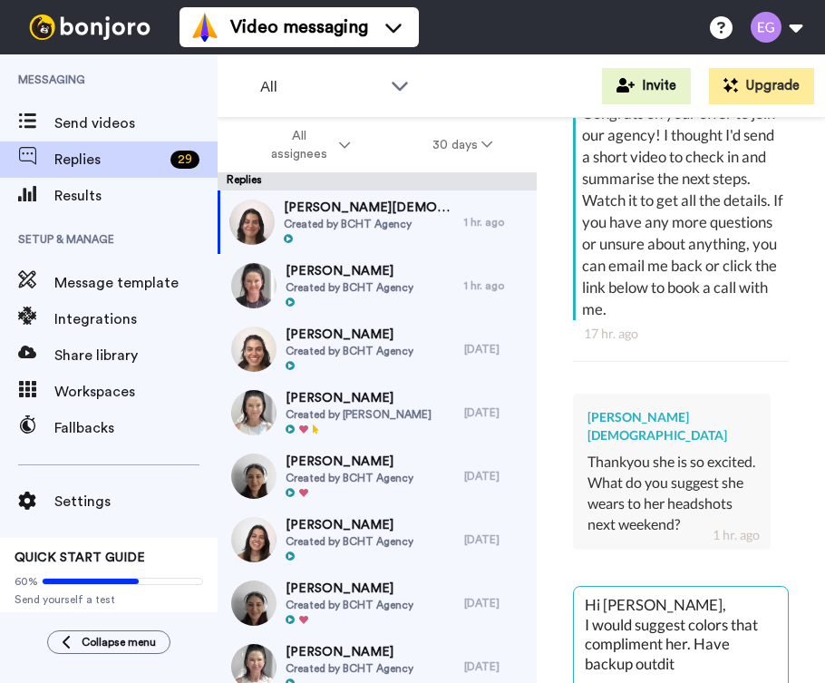
type textarea "x"
type textarea "Hi [PERSON_NAME], I would suggest colors that compliment her. Have backup outdit"
type textarea "x"
type textarea "Hi [PERSON_NAME], I would suggest colors that compliment her. Have backup outdi"
type textarea "x"
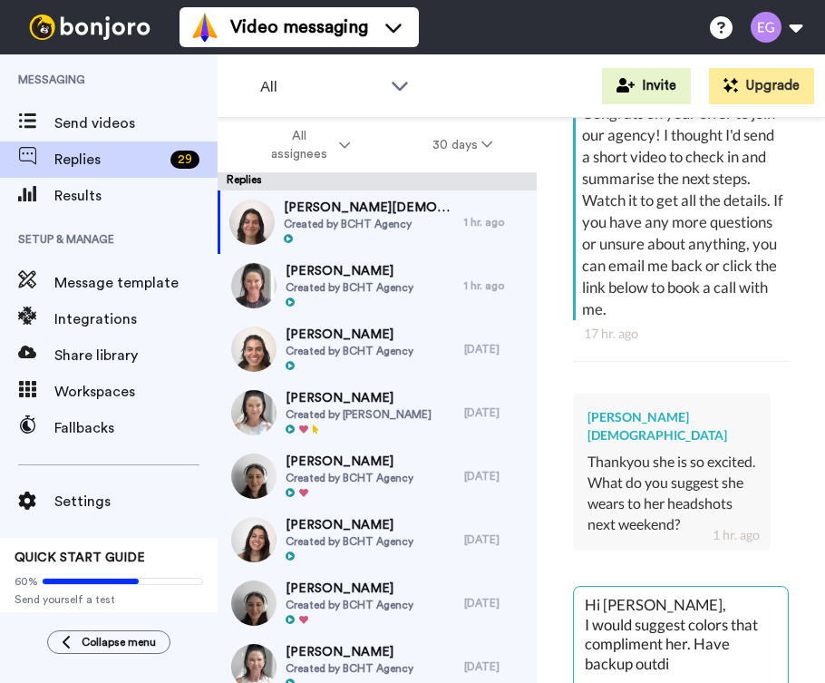
type textarea "Hi [PERSON_NAME], I would suggest colors that compliment her. Have backup outd"
type textarea "x"
type textarea "Hi [PERSON_NAME], I would suggest colors that compliment her. Have backup out"
type textarea "x"
type textarea "Hi [PERSON_NAME], I would suggest colors that compliment her. Have backup ou"
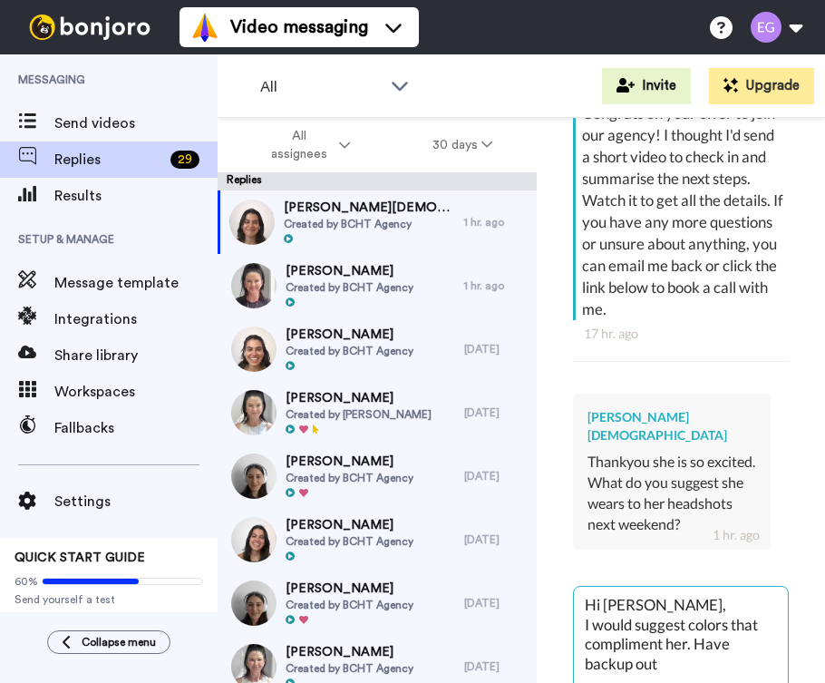
type textarea "x"
type textarea "Hi [PERSON_NAME], I would suggest colors that compliment her. Have backup ouf"
type textarea "x"
type textarea "Hi [PERSON_NAME], I would suggest colors that compliment her. Have backup ou"
type textarea "x"
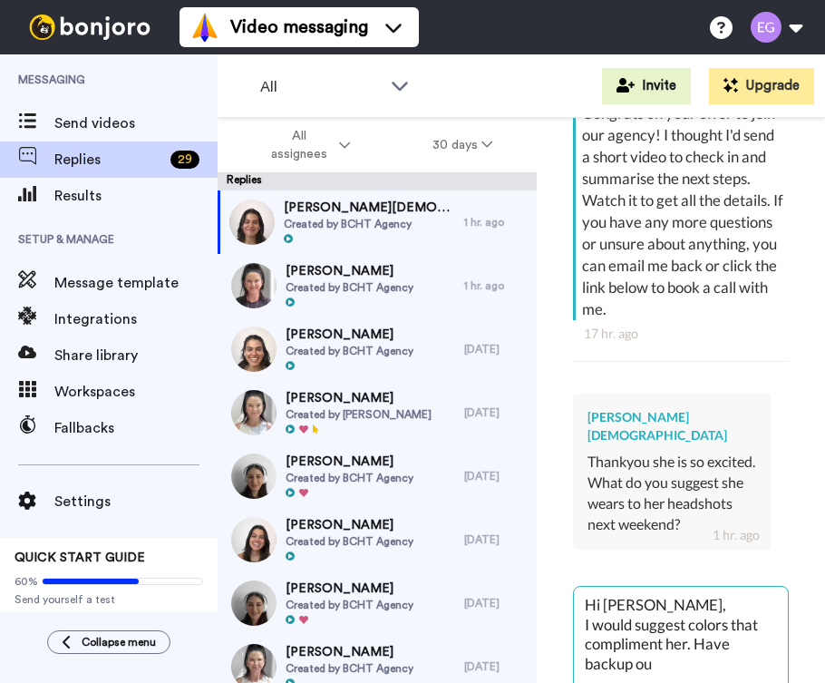
type textarea "Hi [PERSON_NAME], I would suggest colors that compliment her. Have backup out"
type textarea "x"
type textarea "Hi [PERSON_NAME], I would suggest colors that compliment her. Have backup outf"
type textarea "x"
type textarea "Hi [PERSON_NAME], I would suggest colors that compliment her. Have backup outfi"
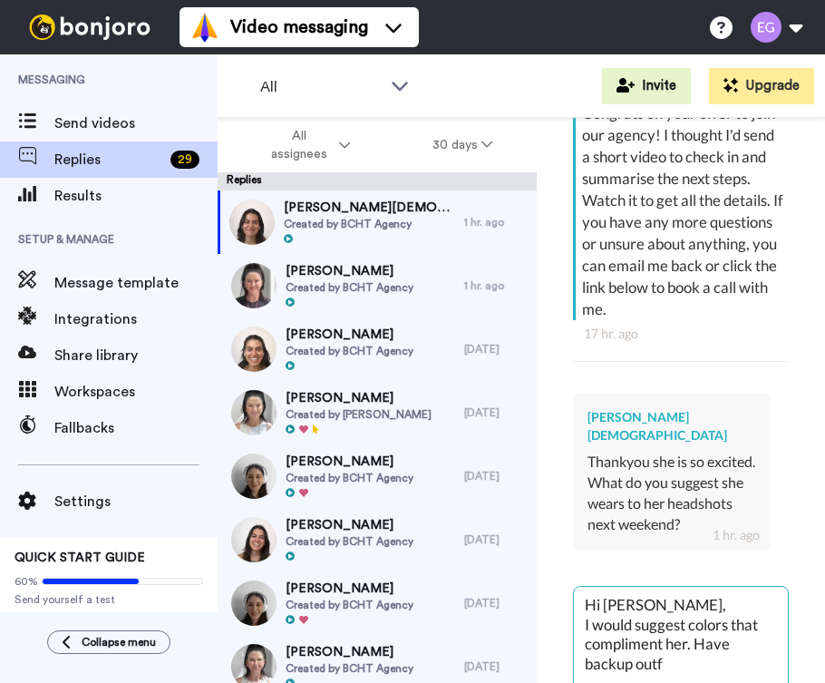
type textarea "x"
type textarea "Hi [PERSON_NAME], I would suggest colors that compliment her. Have backup outfit"
type textarea "x"
type textarea "Hi [PERSON_NAME], I would suggest colors that compliment her. Have backup outfit"
type textarea "x"
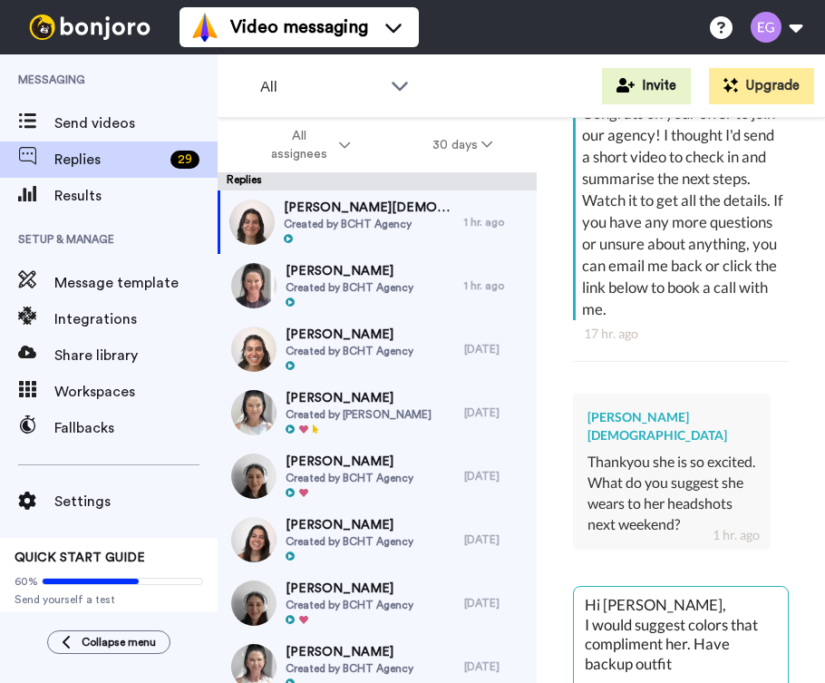
type textarea "Hi [PERSON_NAME], I would suggest colors that compliment her. Have backup outfi…"
type textarea "x"
type textarea "Hi [PERSON_NAME], I would suggest colors that compliment her. Have backup outfi…"
type textarea "x"
type textarea "Hi [PERSON_NAME], I would suggest colors that compliment her. Have backup outfi…"
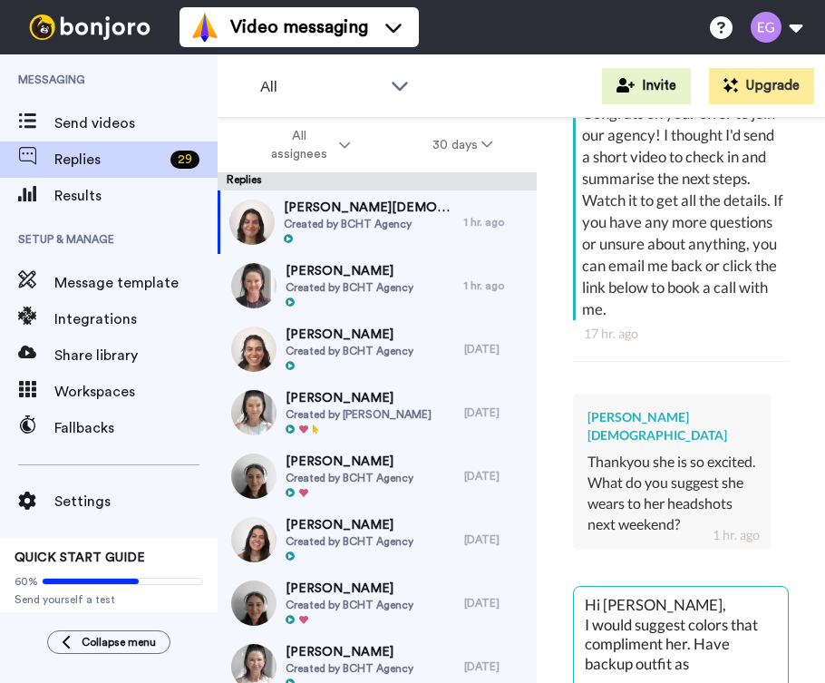
type textarea "x"
type textarea "Hi [PERSON_NAME], I would suggest colors that compliment her. Have backup outfi…"
click at [679, 586] on textarea "Hi [PERSON_NAME], I would suggest colors that compliment her. Have backup outfi…" at bounding box center [681, 644] width 214 height 116
drag, startPoint x: 691, startPoint y: 578, endPoint x: 693, endPoint y: 537, distance: 41.8
click at [693, 586] on textarea "Hi [PERSON_NAME], I would suggest colors that compliment her. Have backup outfi…" at bounding box center [681, 644] width 214 height 116
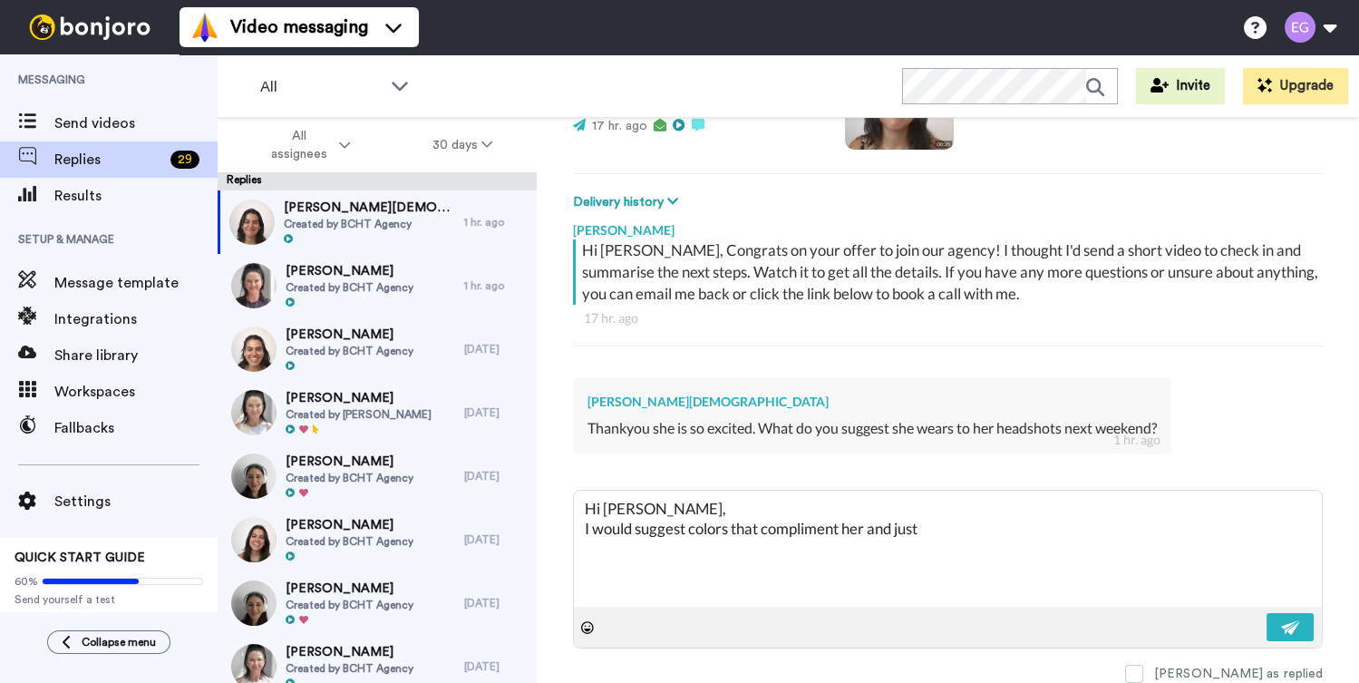
scroll to position [208, 0]
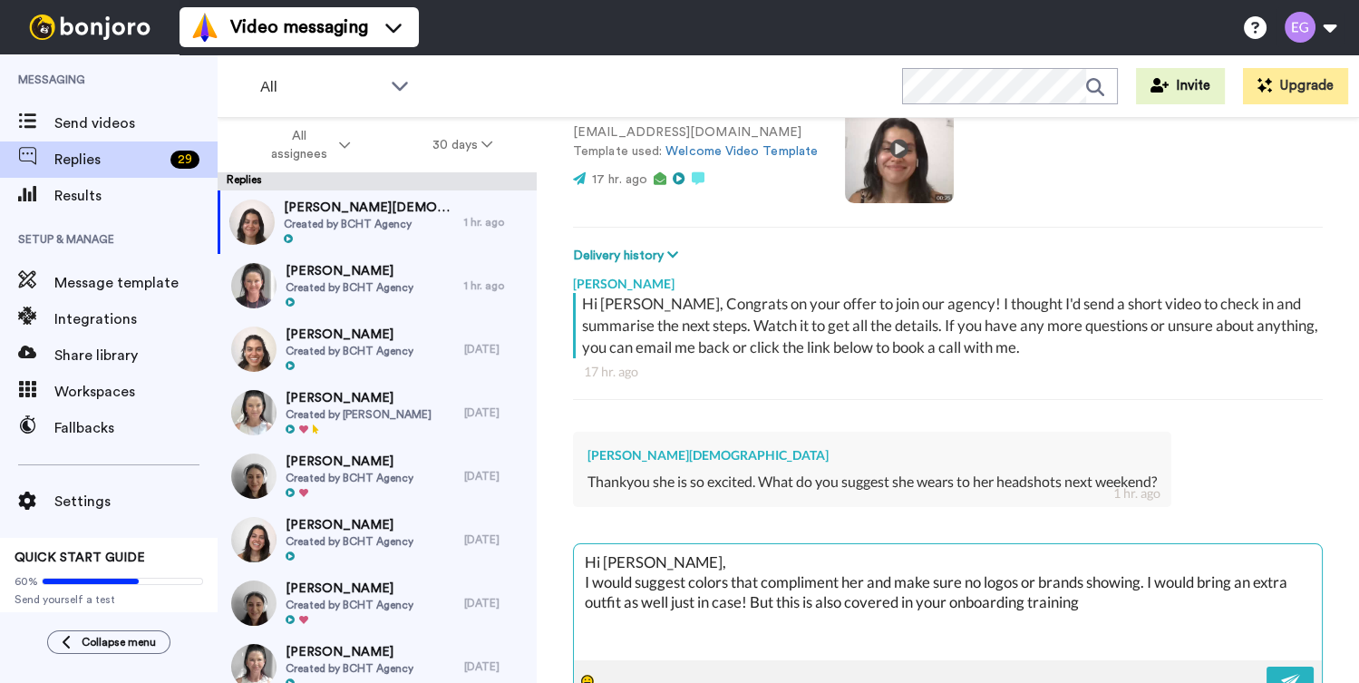
click at [584, 674] on icon at bounding box center [587, 680] width 13 height 13
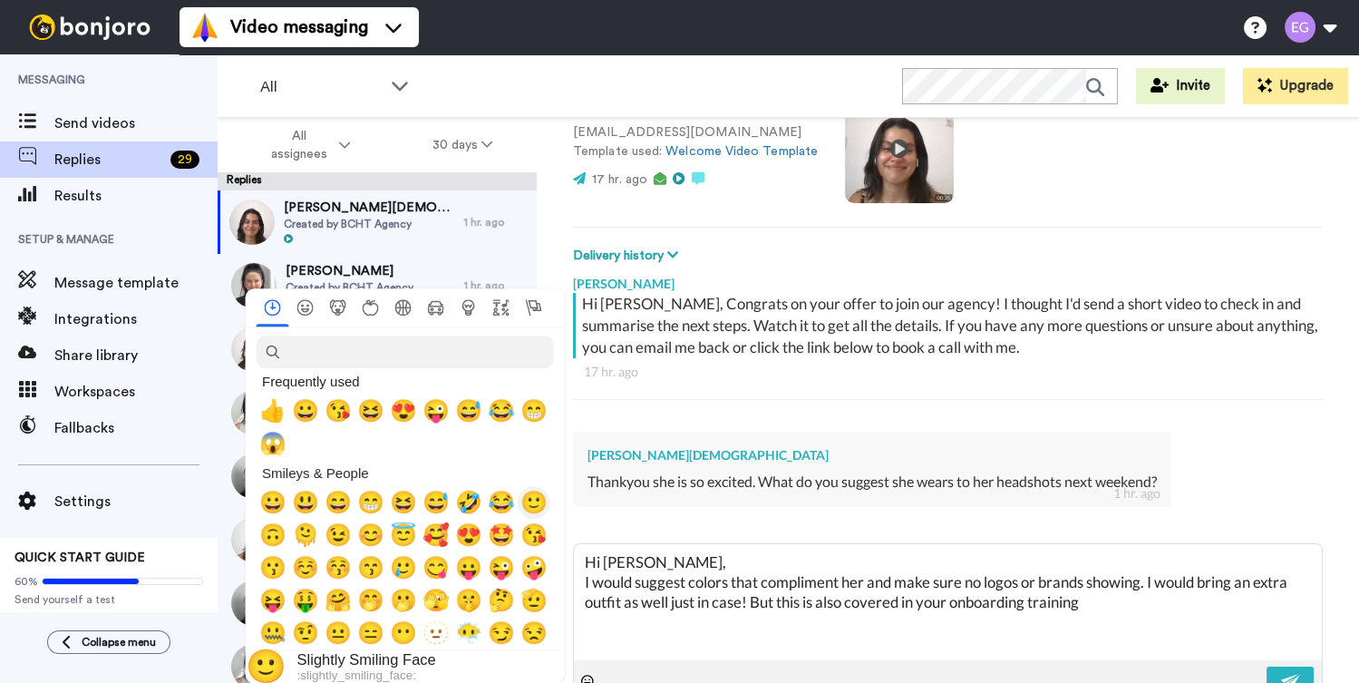
click at [530, 508] on span "🙂" at bounding box center [533, 501] width 27 height 25
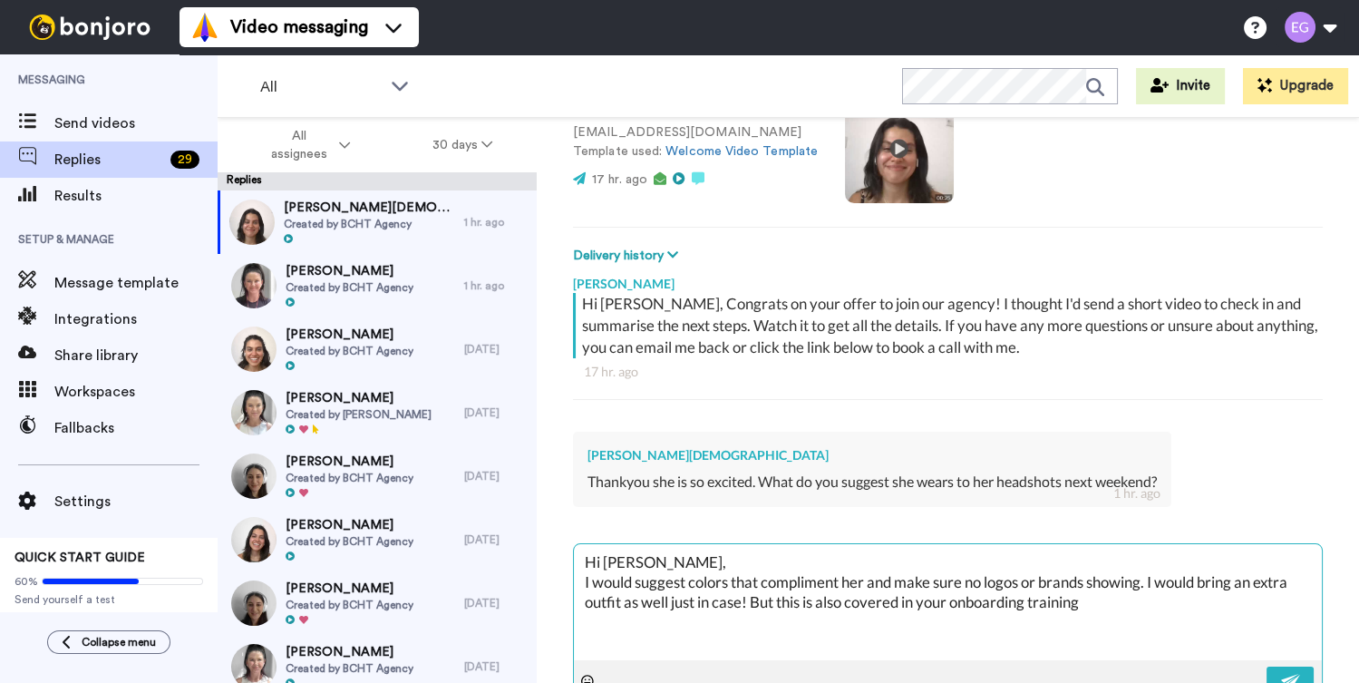
click at [1089, 551] on textarea "Hi [PERSON_NAME], I would suggest colors that compliment her and make sure no l…" at bounding box center [948, 602] width 748 height 116
click at [1287, 673] on img at bounding box center [1291, 680] width 20 height 15
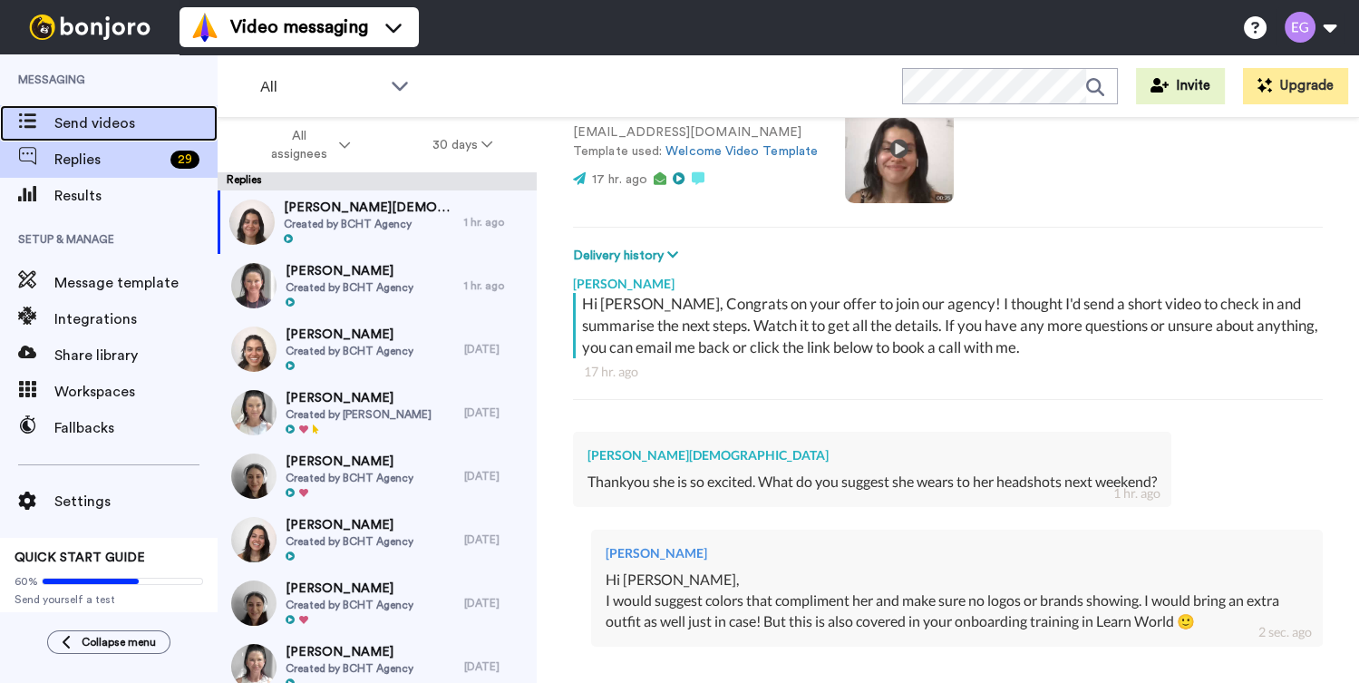
click at [130, 126] on span "Send videos" at bounding box center [135, 123] width 163 height 22
